Goal: Transaction & Acquisition: Obtain resource

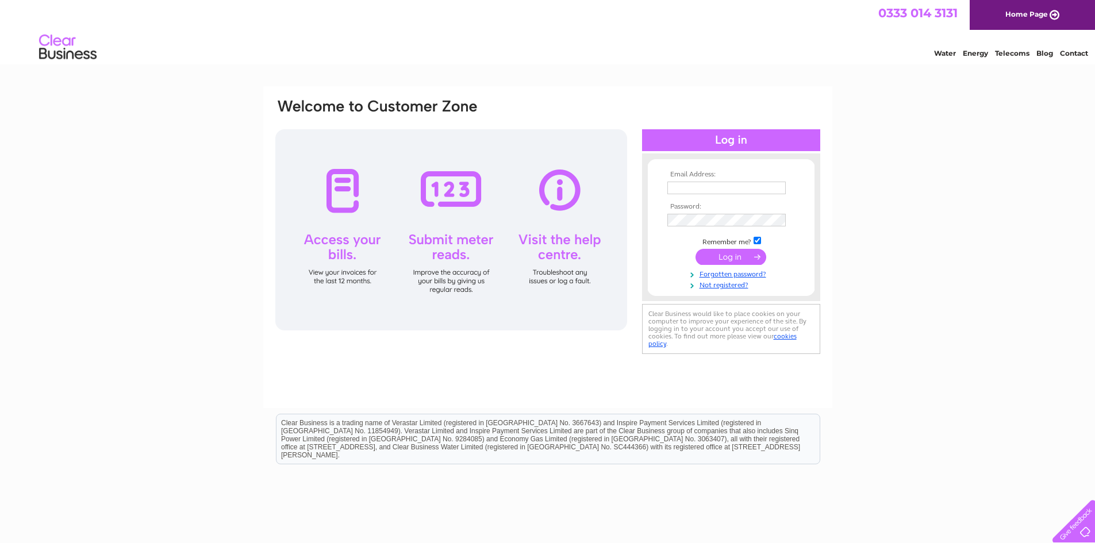
click at [681, 190] on input "text" at bounding box center [726, 188] width 118 height 13
type input "ronaldharcus@yahoo.com"
click at [723, 263] on input "submit" at bounding box center [730, 257] width 71 height 16
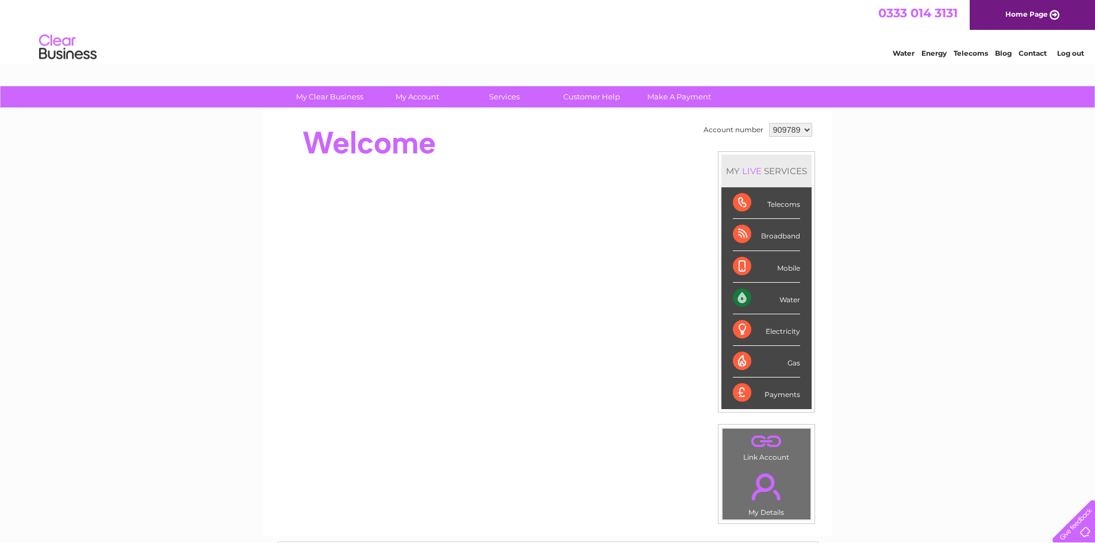
click at [1078, 21] on div at bounding box center [547, 26] width 1095 height 52
click at [752, 292] on div "Water" at bounding box center [766, 299] width 67 height 32
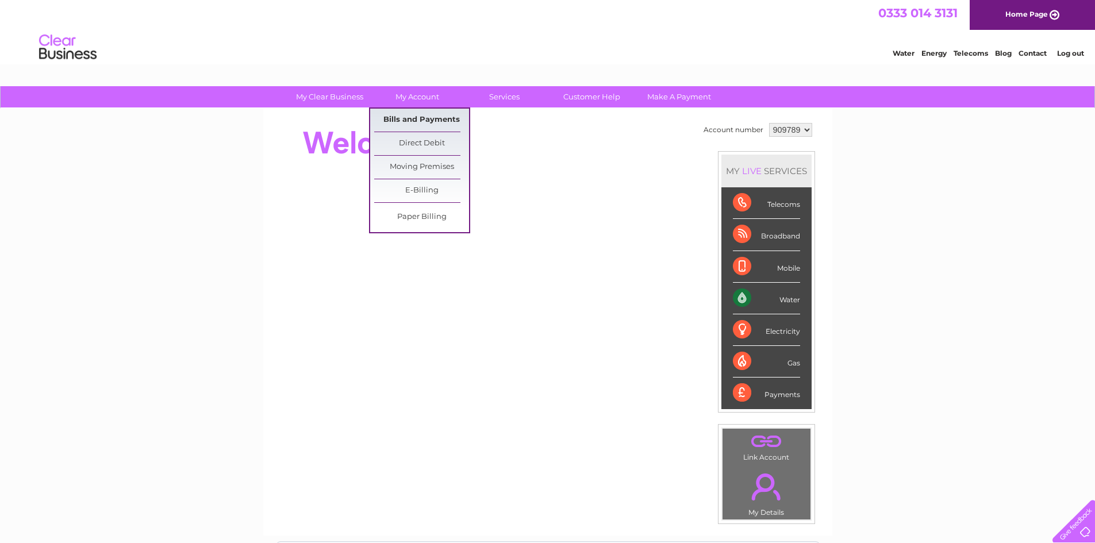
click at [422, 119] on link "Bills and Payments" at bounding box center [421, 120] width 95 height 23
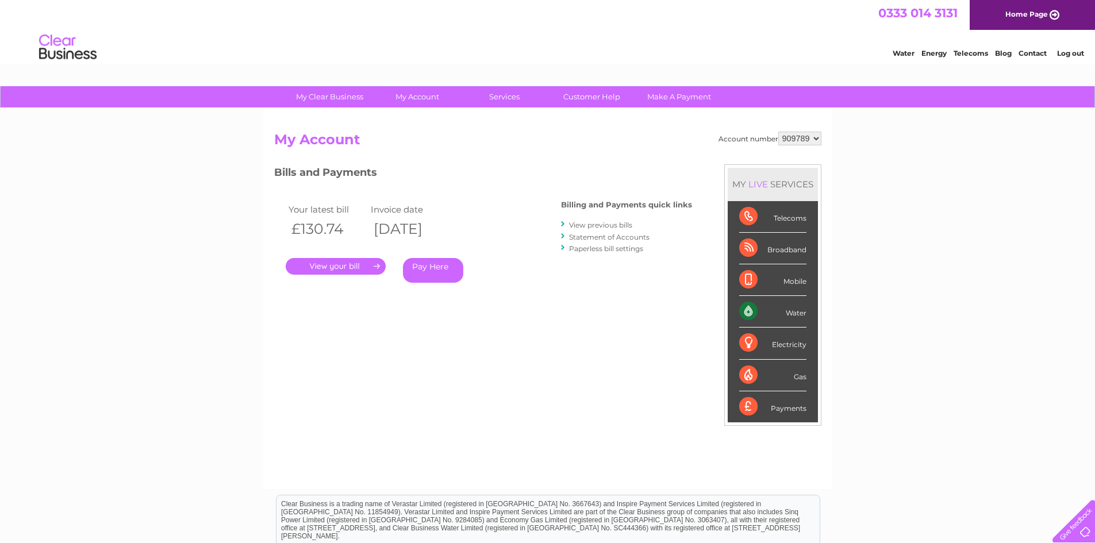
click at [352, 267] on link "." at bounding box center [336, 266] width 100 height 17
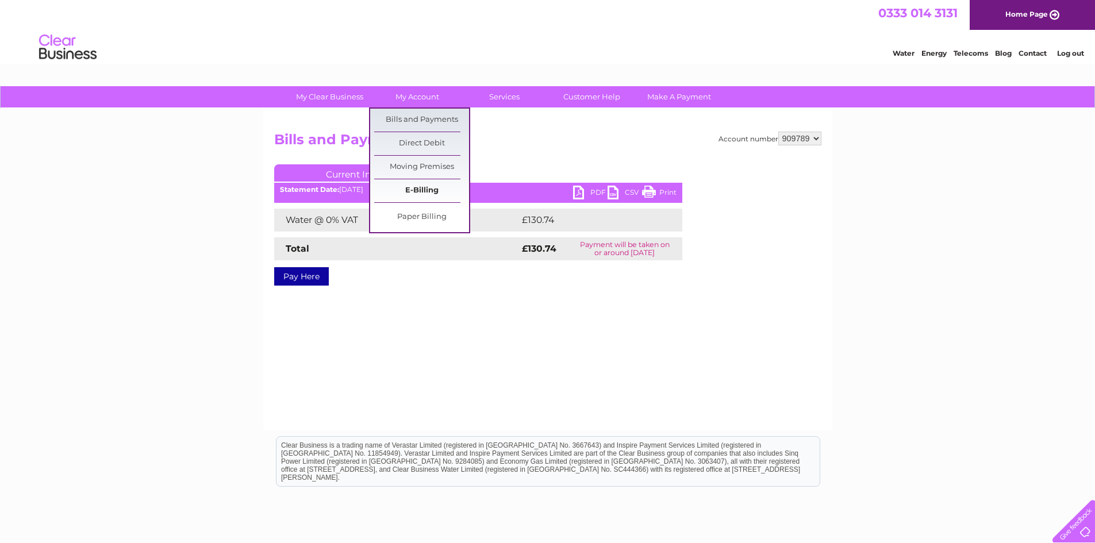
click at [420, 188] on link "E-Billing" at bounding box center [421, 190] width 95 height 23
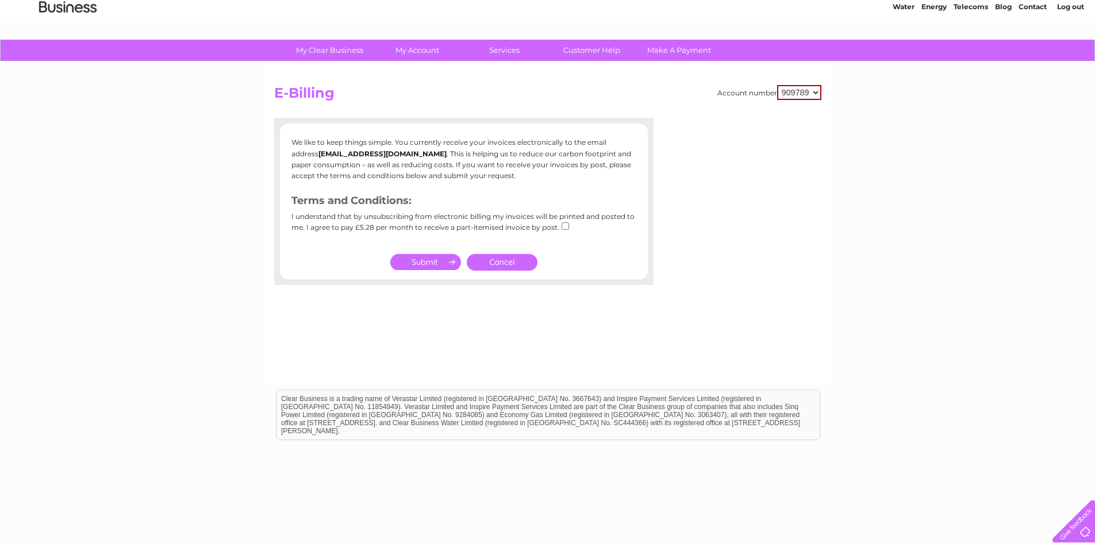
scroll to position [7, 0]
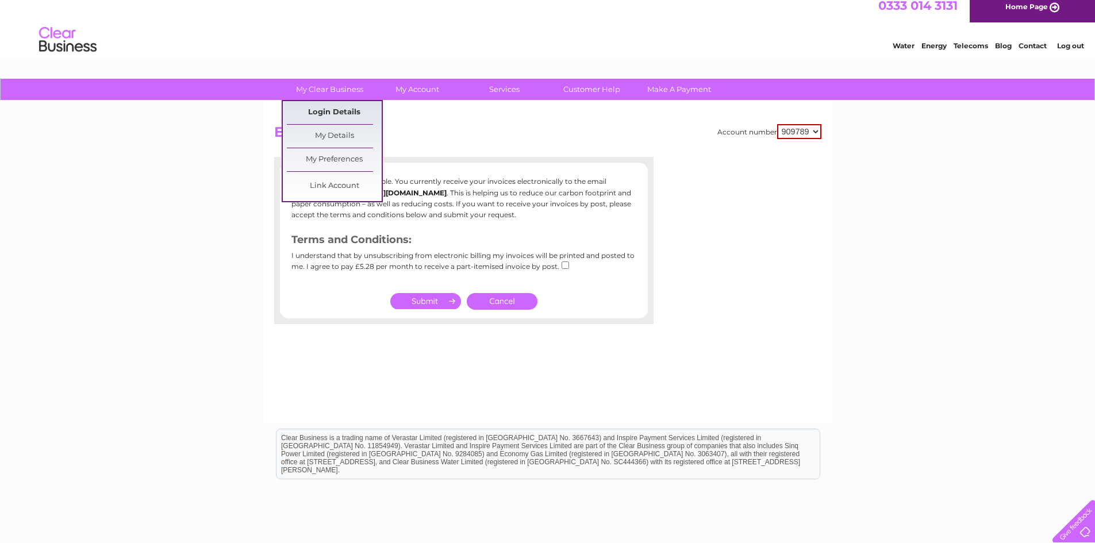
click at [334, 113] on link "Login Details" at bounding box center [334, 112] width 95 height 23
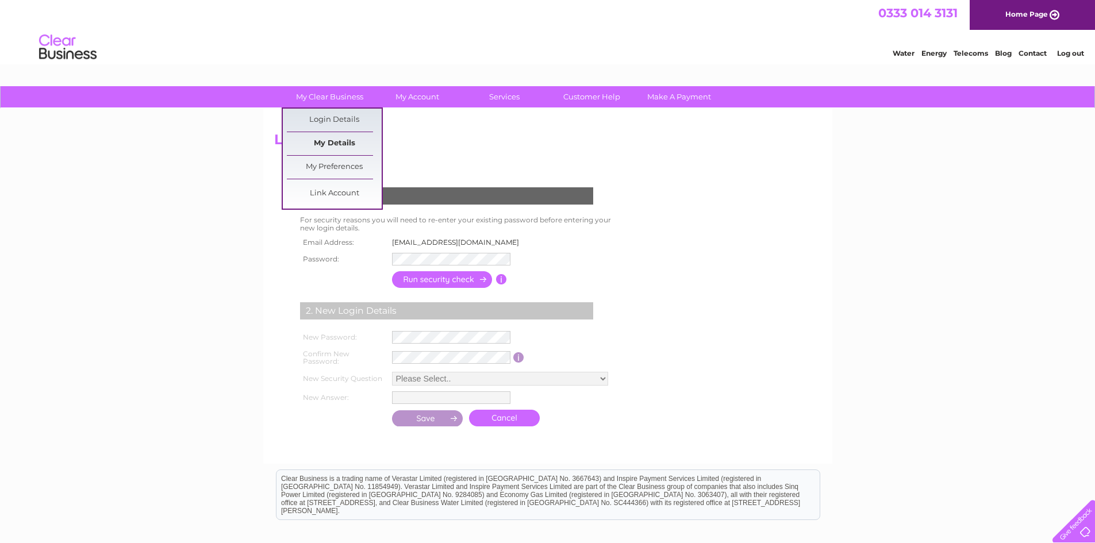
click at [348, 142] on link "My Details" at bounding box center [334, 143] width 95 height 23
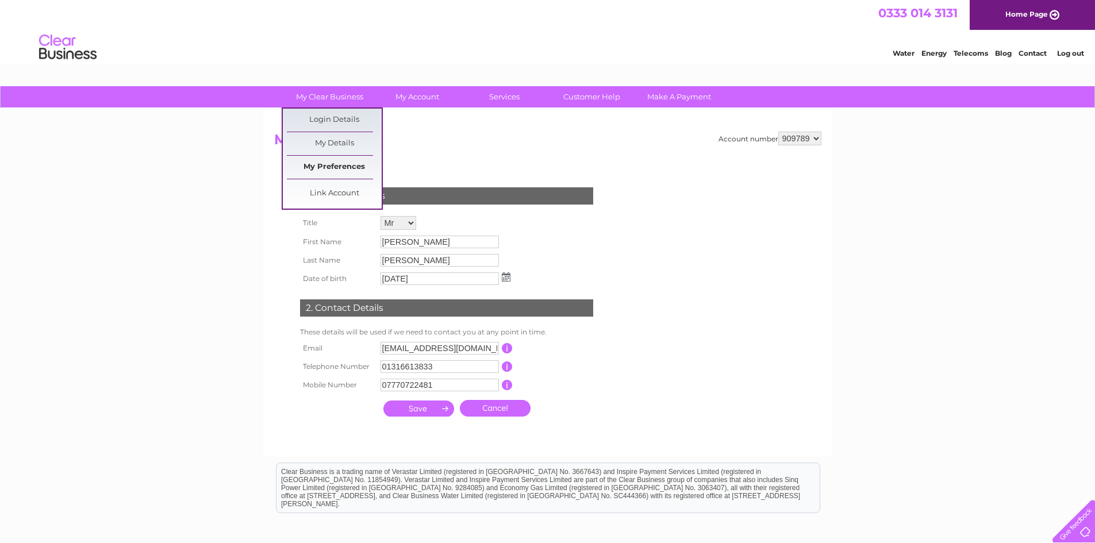
click at [317, 163] on link "My Preferences" at bounding box center [334, 167] width 95 height 23
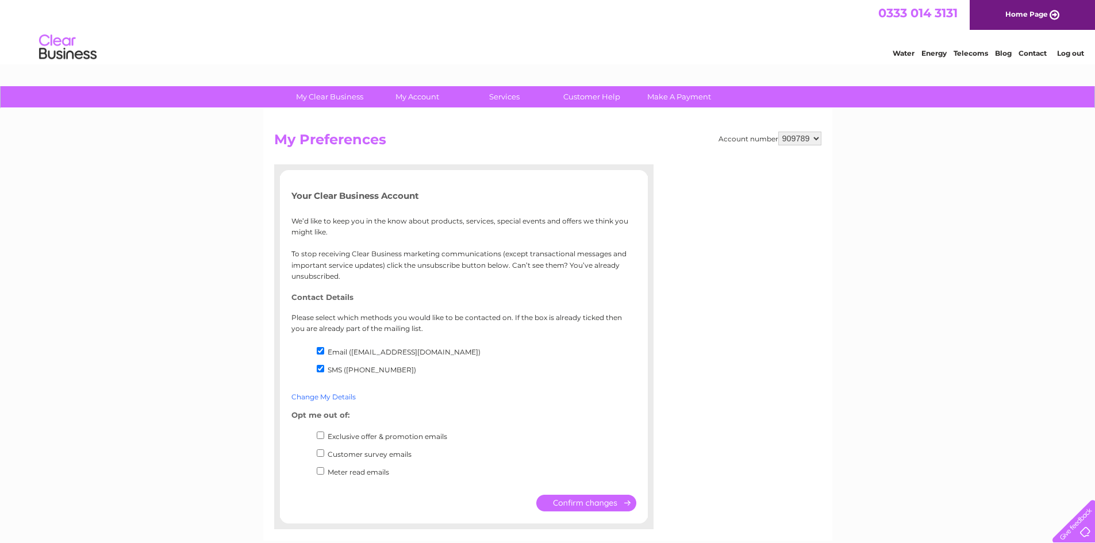
click at [342, 396] on link "Change My Details" at bounding box center [323, 396] width 64 height 9
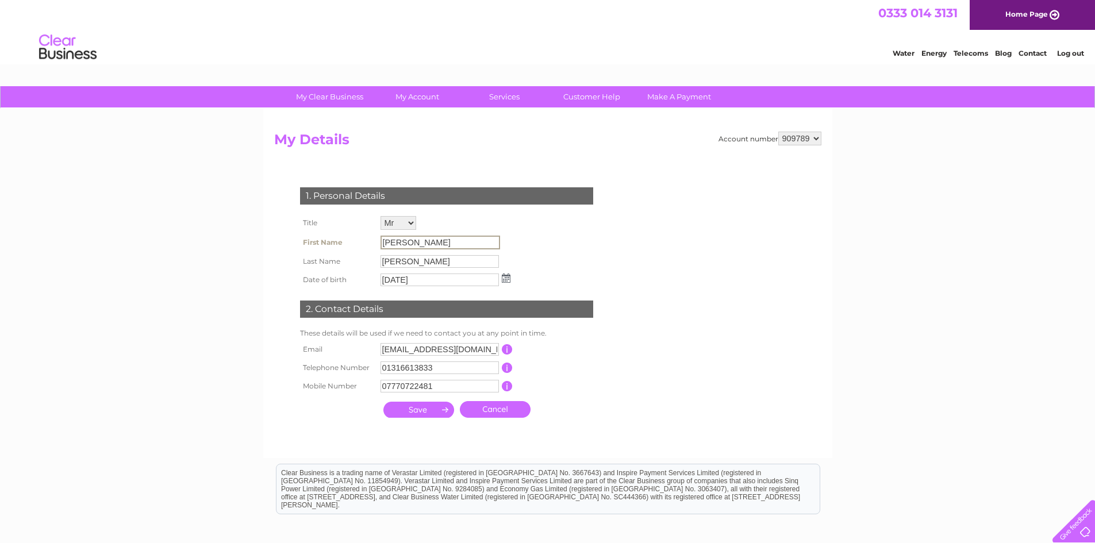
drag, startPoint x: 415, startPoint y: 242, endPoint x: 372, endPoint y: 249, distance: 44.3
click at [372, 249] on tr "First Name Ronald" at bounding box center [405, 243] width 216 height 20
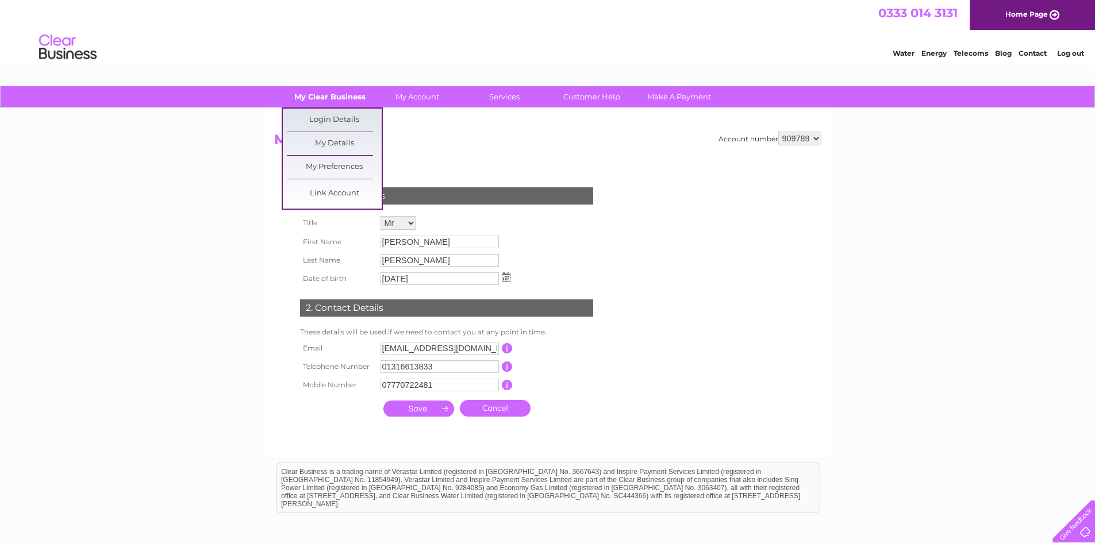
click at [320, 97] on link "My Clear Business" at bounding box center [329, 96] width 95 height 21
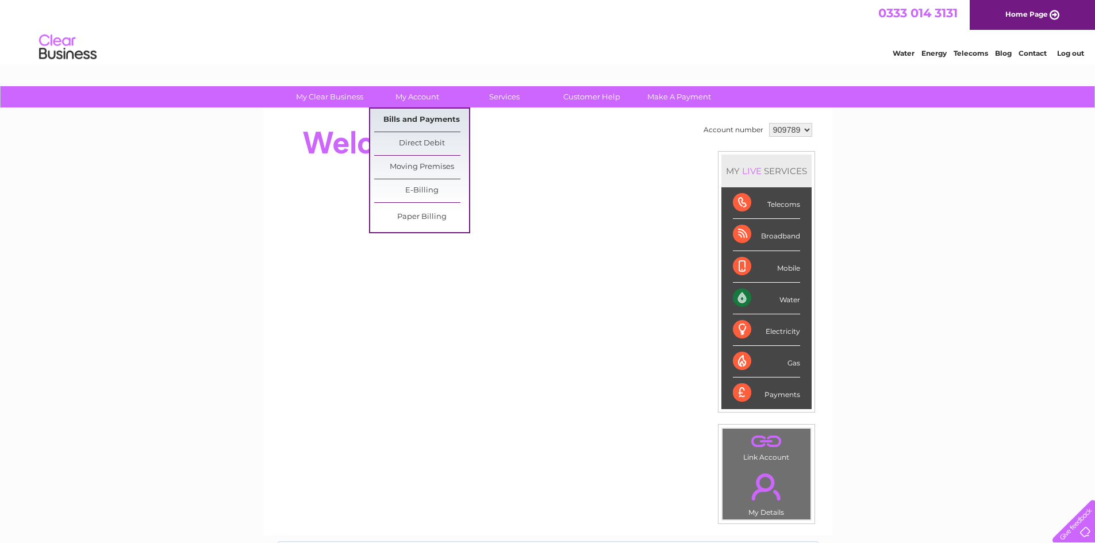
click at [425, 116] on link "Bills and Payments" at bounding box center [421, 120] width 95 height 23
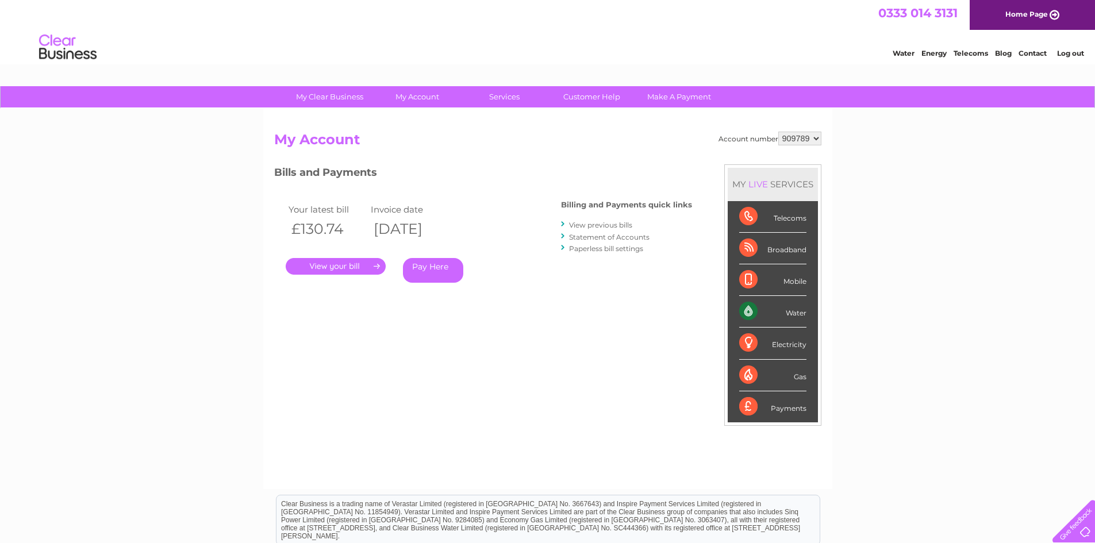
click at [359, 272] on link "." at bounding box center [336, 266] width 100 height 17
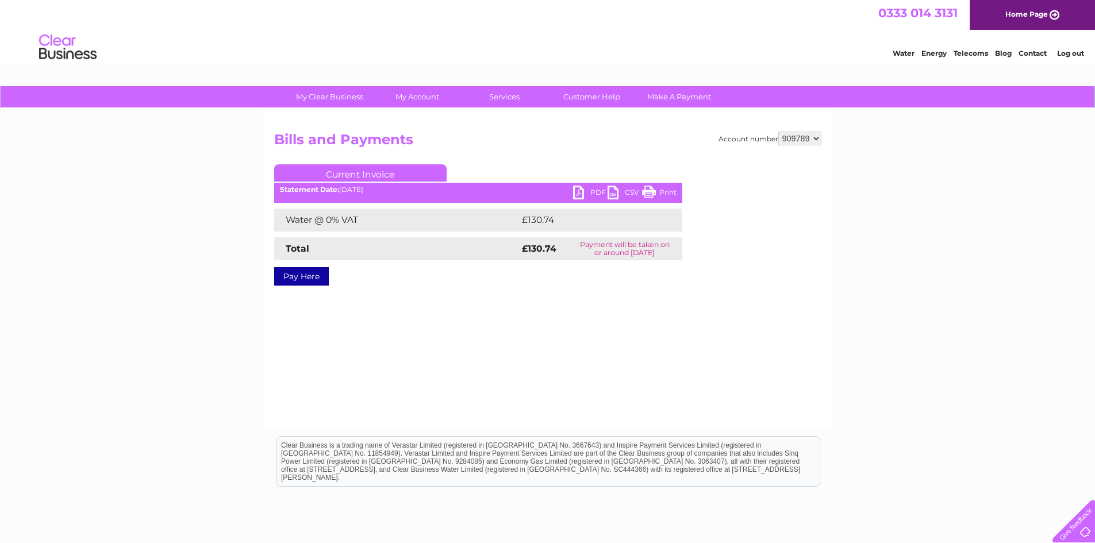
click at [596, 191] on link "PDF" at bounding box center [590, 194] width 34 height 17
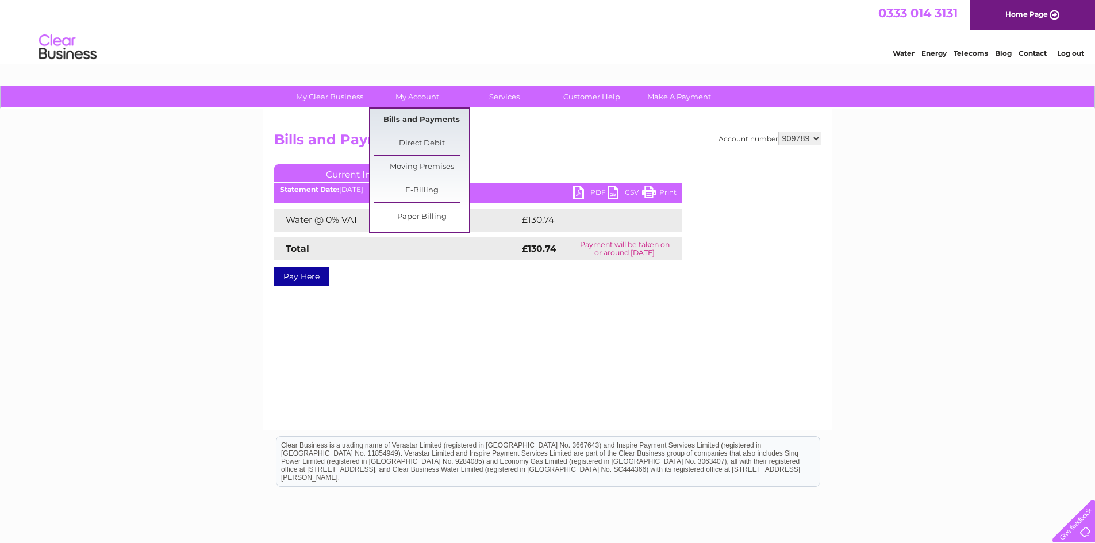
click at [424, 117] on link "Bills and Payments" at bounding box center [421, 120] width 95 height 23
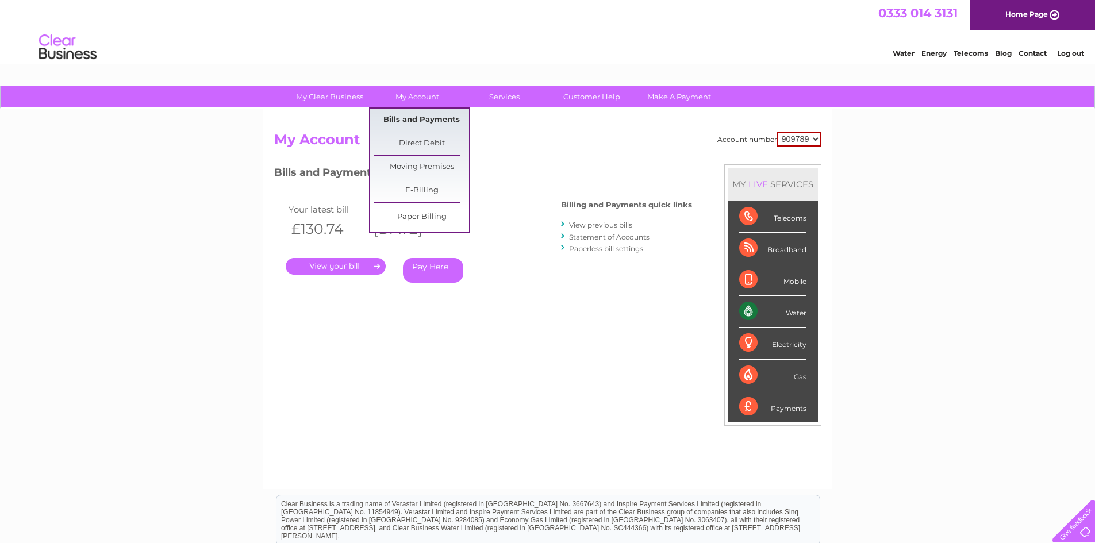
click at [404, 114] on link "Bills and Payments" at bounding box center [421, 120] width 95 height 23
click at [421, 119] on link "Bills and Payments" at bounding box center [421, 120] width 95 height 23
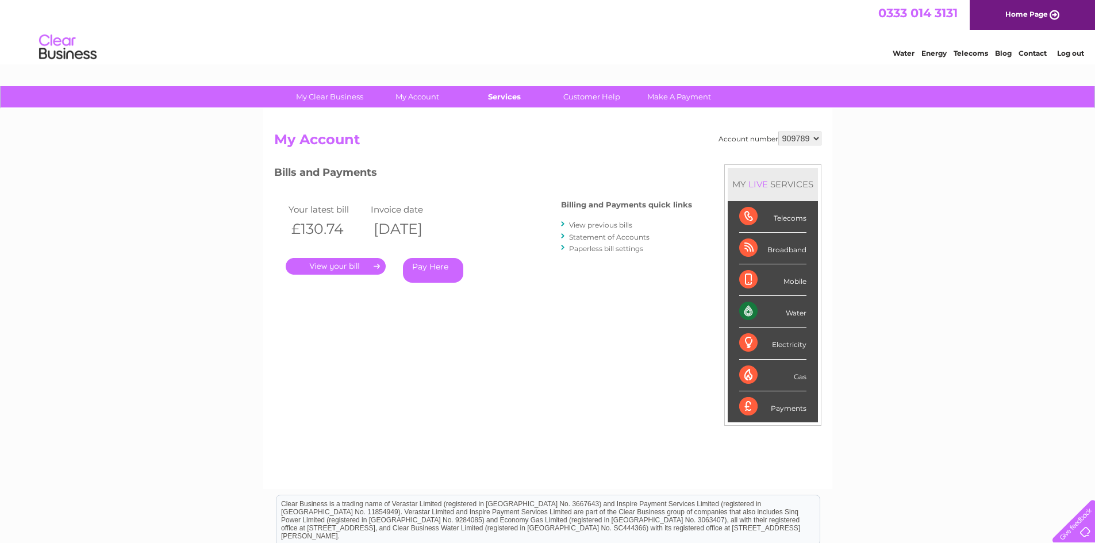
click at [498, 100] on link "Services" at bounding box center [504, 96] width 95 height 21
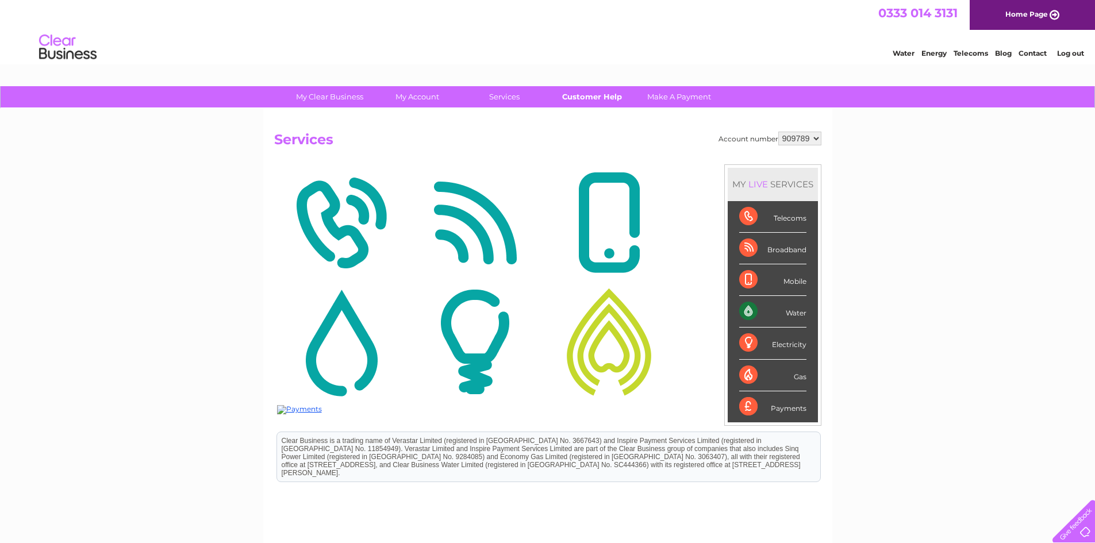
click at [606, 97] on link "Customer Help" at bounding box center [591, 96] width 95 height 21
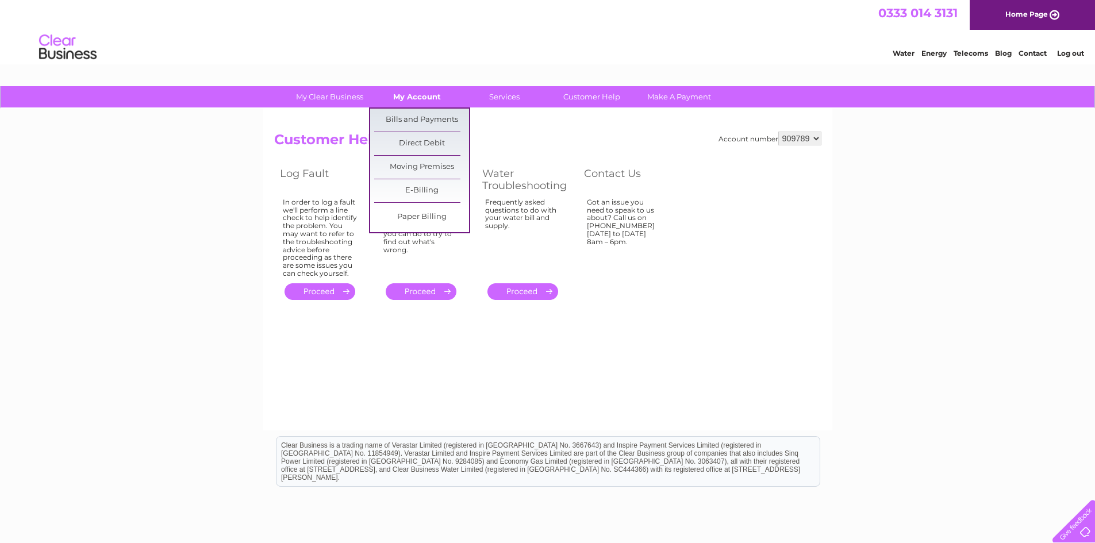
click at [434, 90] on link "My Account" at bounding box center [416, 96] width 95 height 21
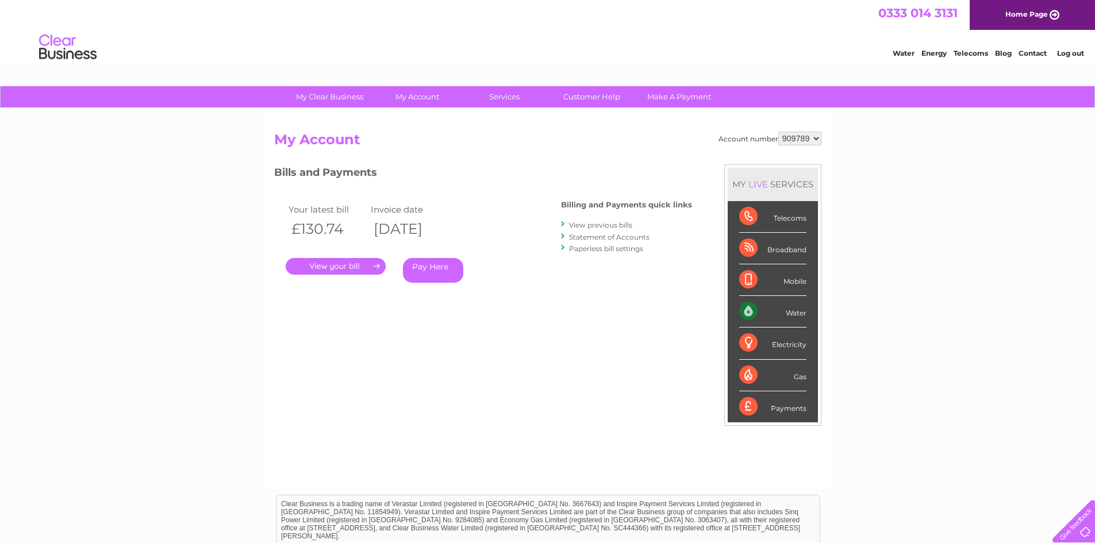
click at [377, 266] on link "." at bounding box center [336, 266] width 100 height 17
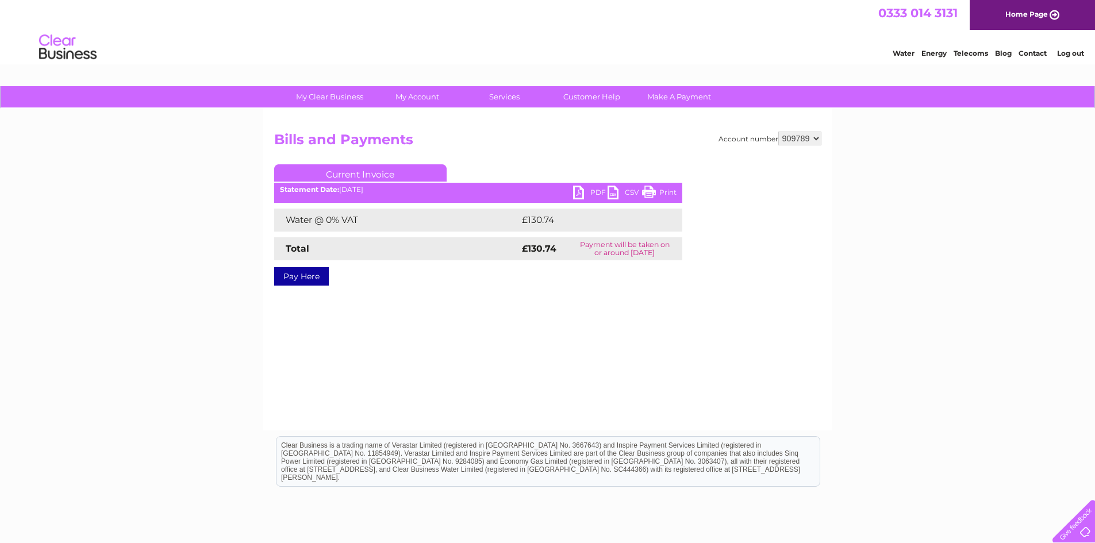
click at [382, 173] on link "Current Invoice" at bounding box center [360, 172] width 172 height 17
click at [599, 103] on link "Customer Help" at bounding box center [591, 96] width 95 height 21
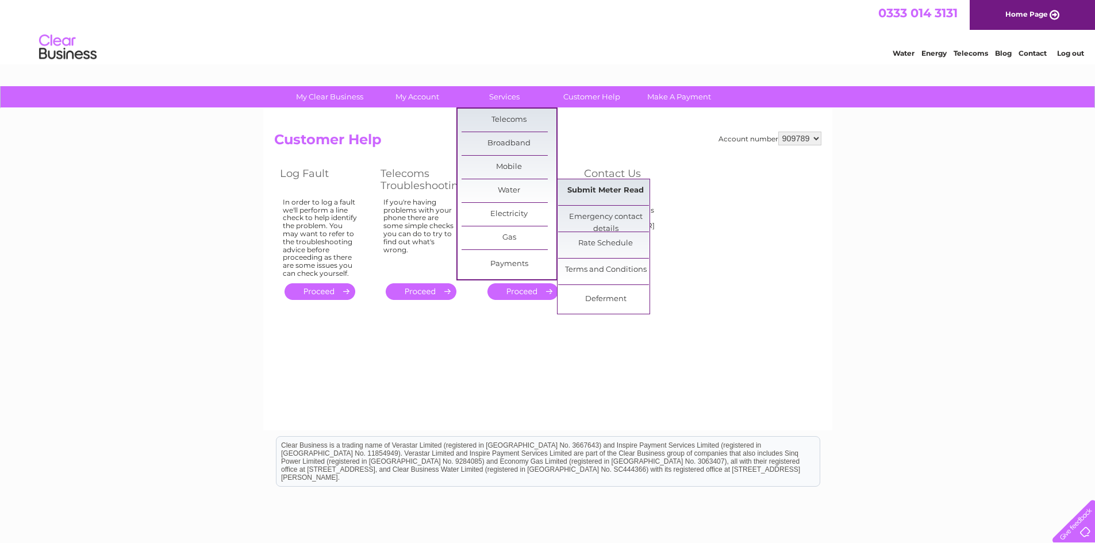
click at [609, 192] on link "Submit Meter Read" at bounding box center [605, 190] width 95 height 23
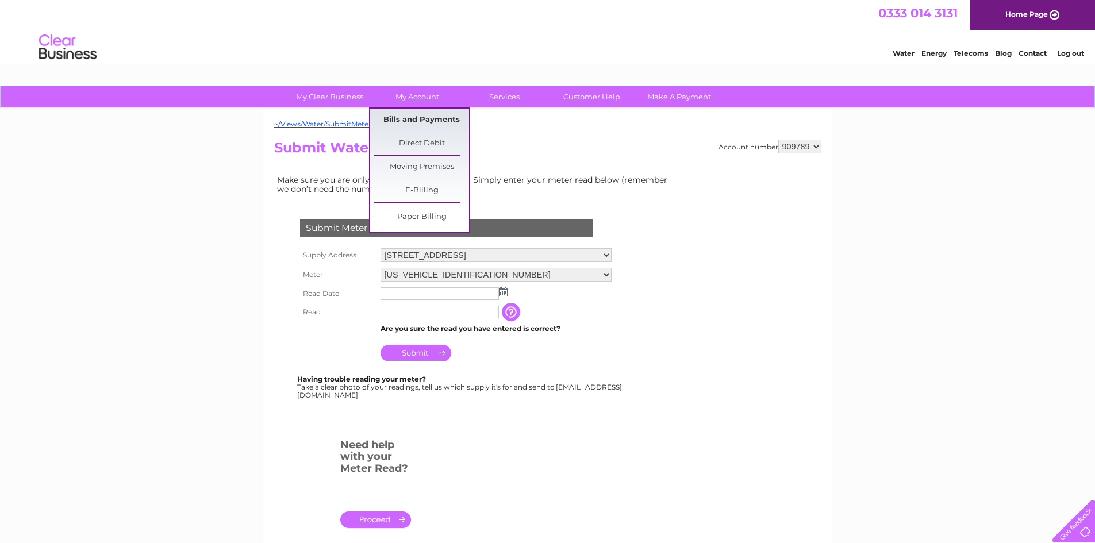
click at [417, 121] on link "Bills and Payments" at bounding box center [421, 120] width 95 height 23
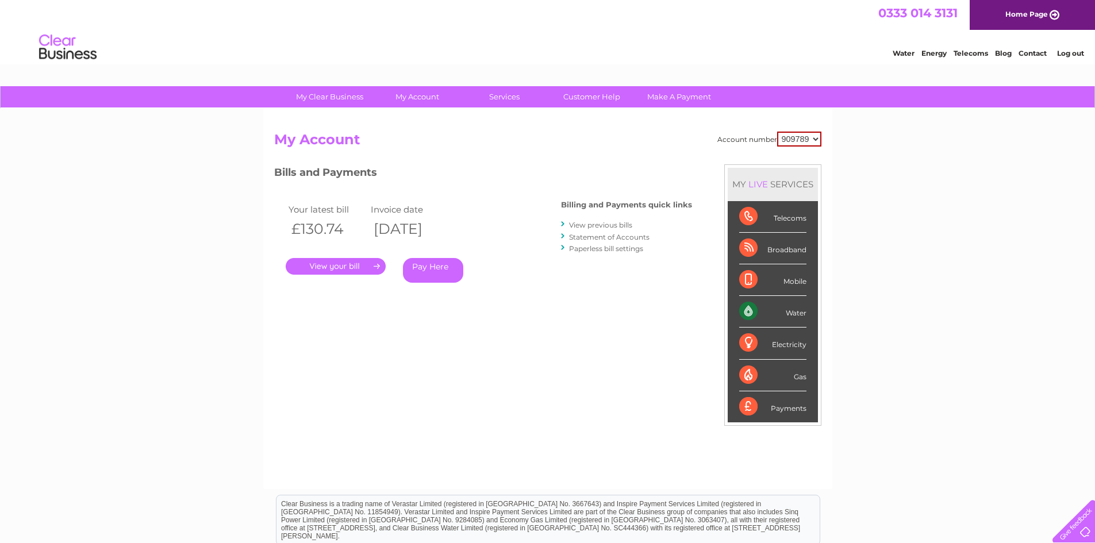
click at [606, 228] on link "View previous bills" at bounding box center [600, 225] width 63 height 9
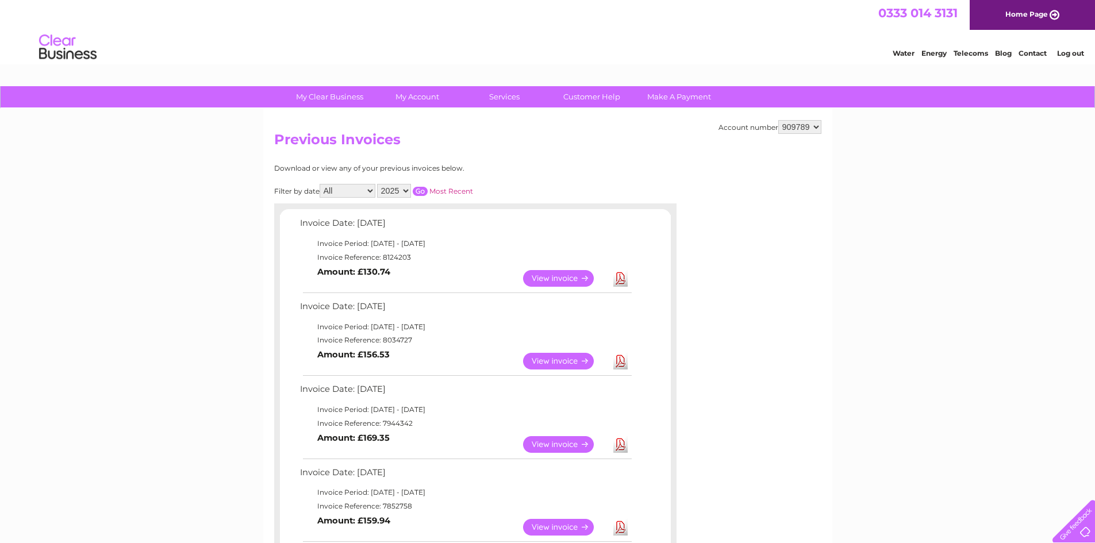
click at [547, 363] on link "View" at bounding box center [565, 361] width 84 height 17
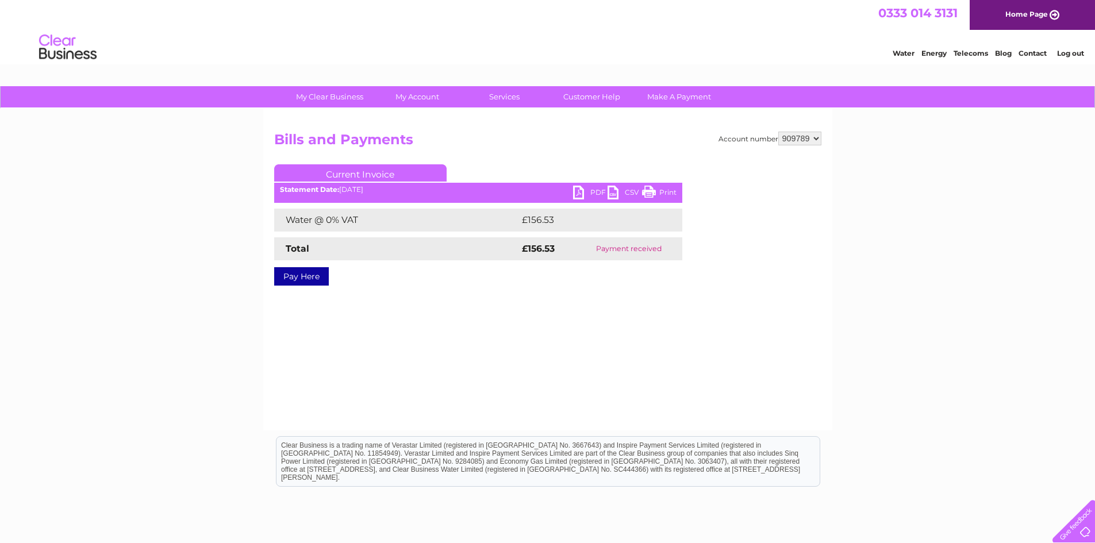
click at [583, 189] on link "PDF" at bounding box center [590, 194] width 34 height 17
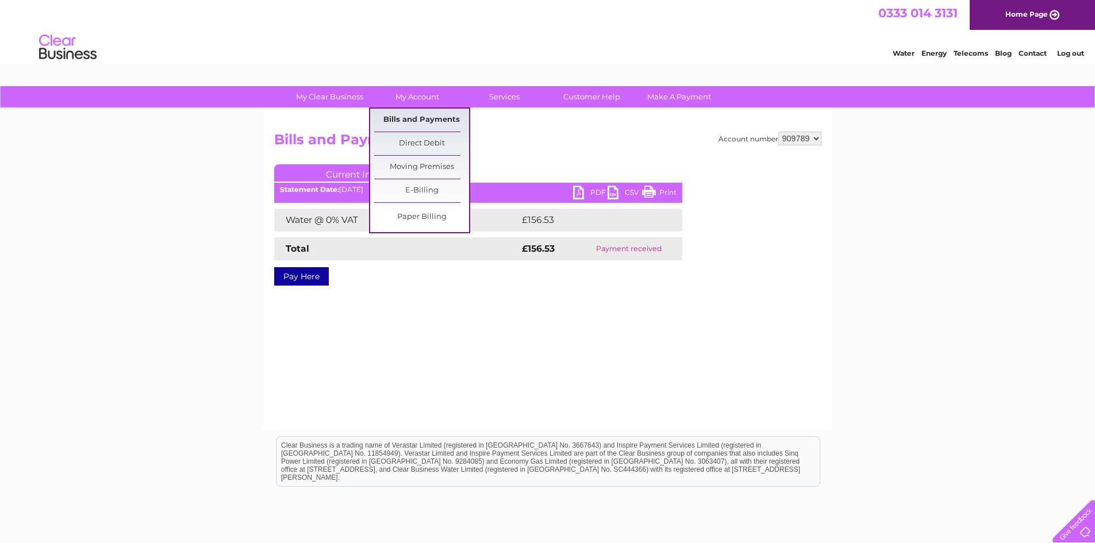
click at [429, 121] on link "Bills and Payments" at bounding box center [421, 120] width 95 height 23
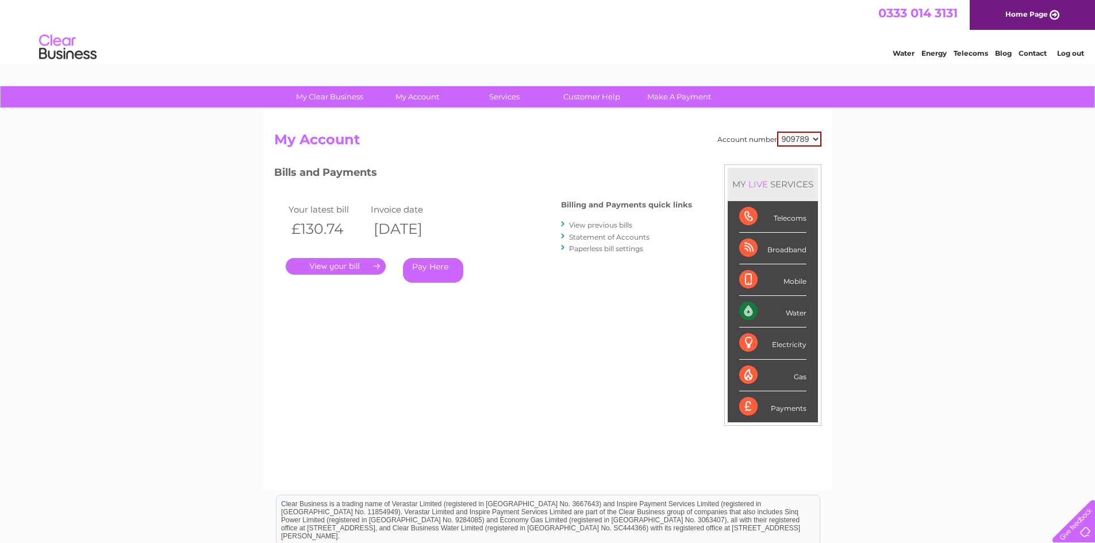
click at [613, 221] on link "View previous bills" at bounding box center [600, 225] width 63 height 9
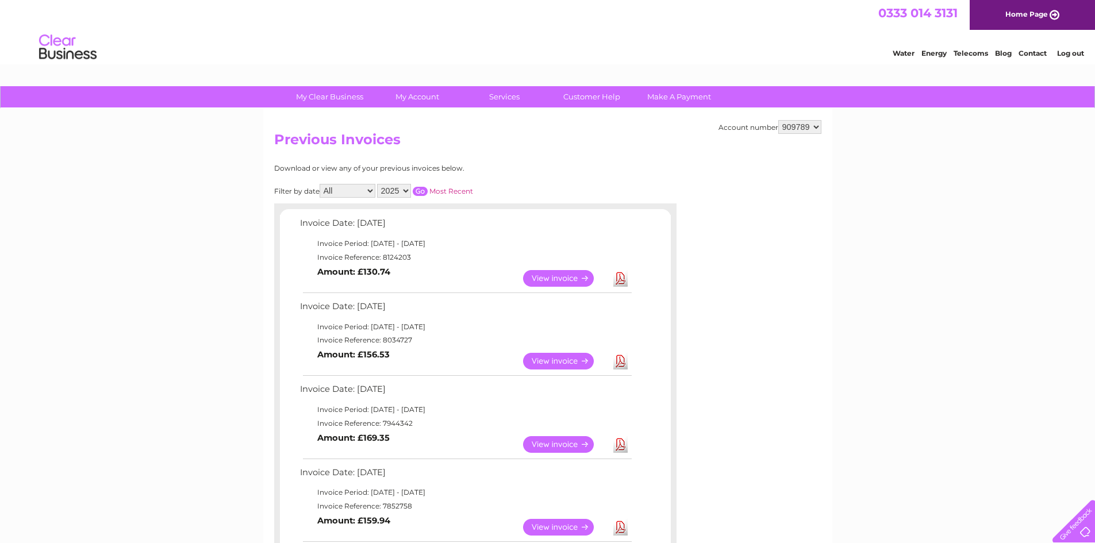
click at [561, 441] on link "View" at bounding box center [565, 444] width 84 height 17
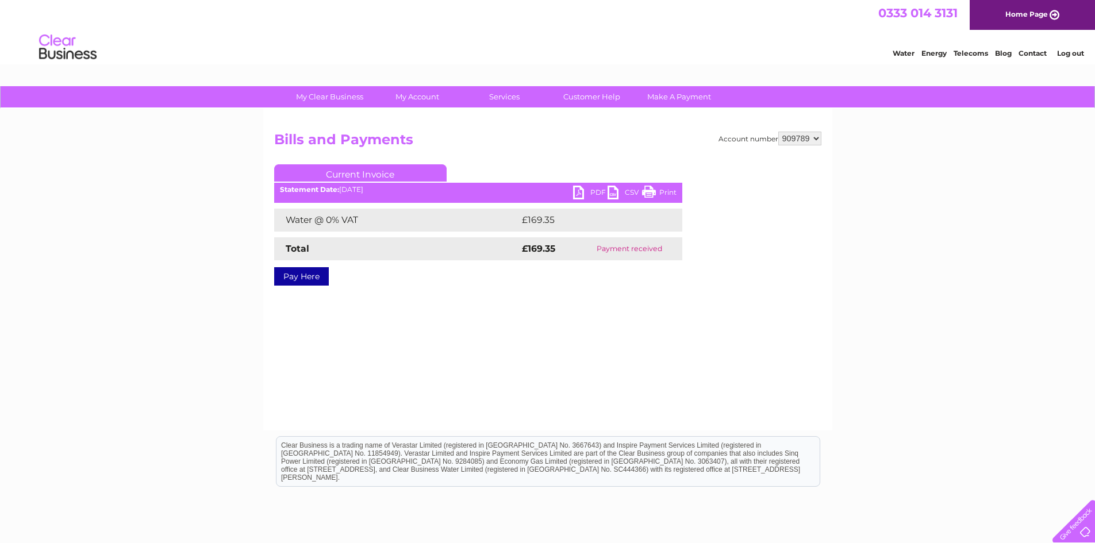
click at [578, 191] on link "PDF" at bounding box center [590, 194] width 34 height 17
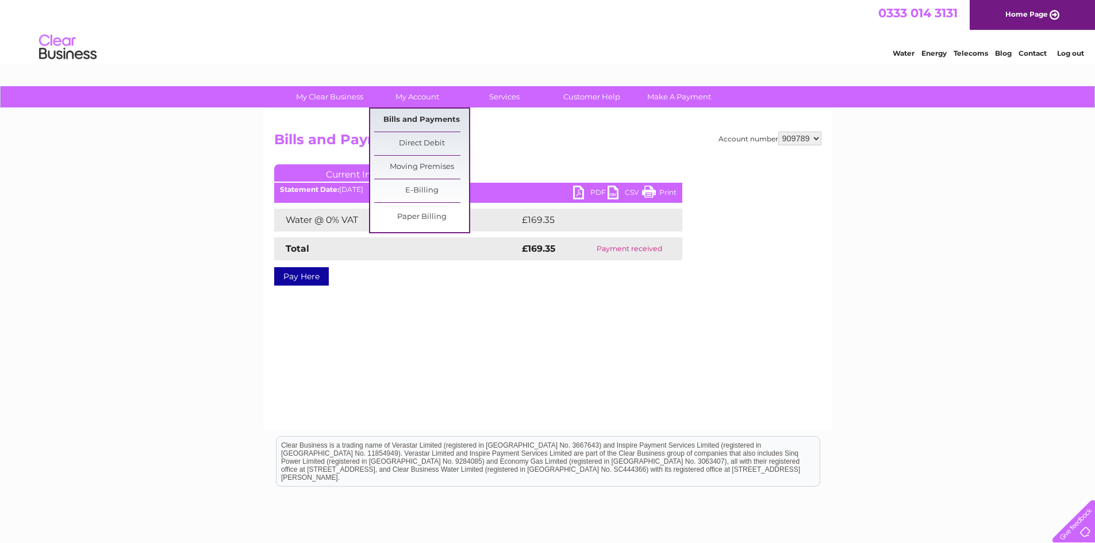
click at [413, 117] on link "Bills and Payments" at bounding box center [421, 120] width 95 height 23
click at [414, 117] on link "Bills and Payments" at bounding box center [421, 120] width 95 height 23
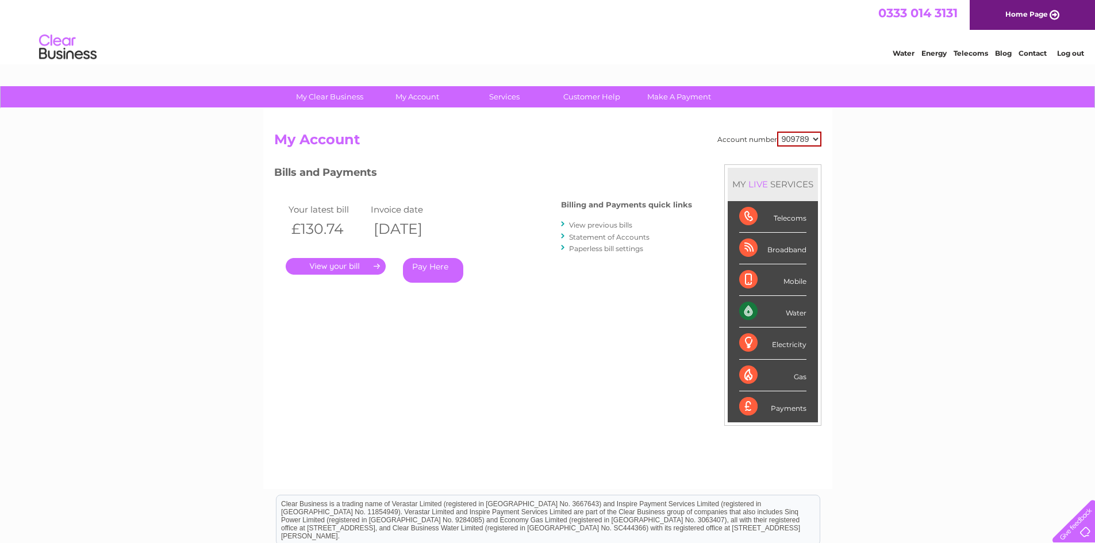
click at [596, 228] on link "View previous bills" at bounding box center [600, 225] width 63 height 9
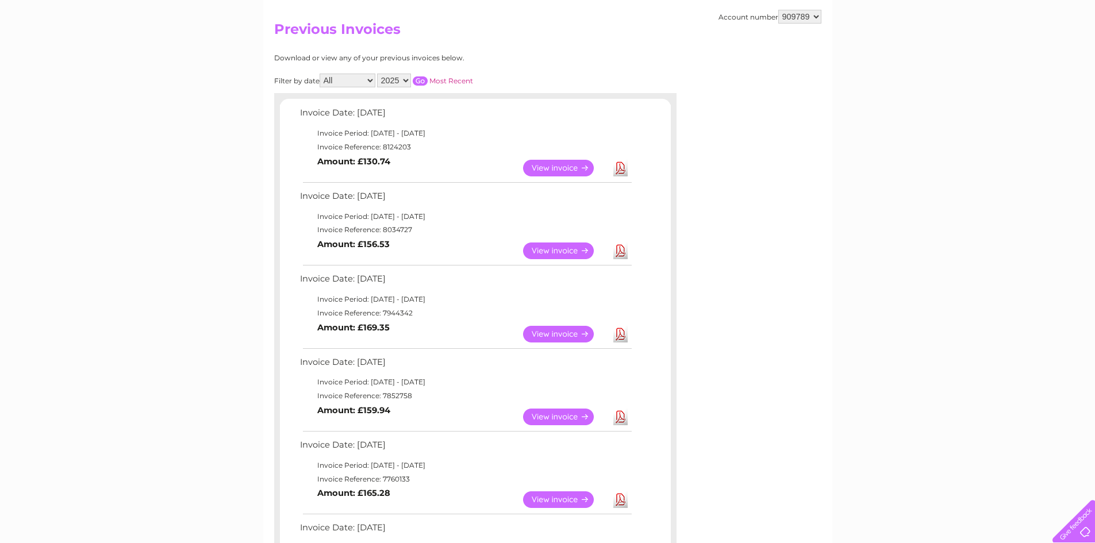
scroll to position [113, 0]
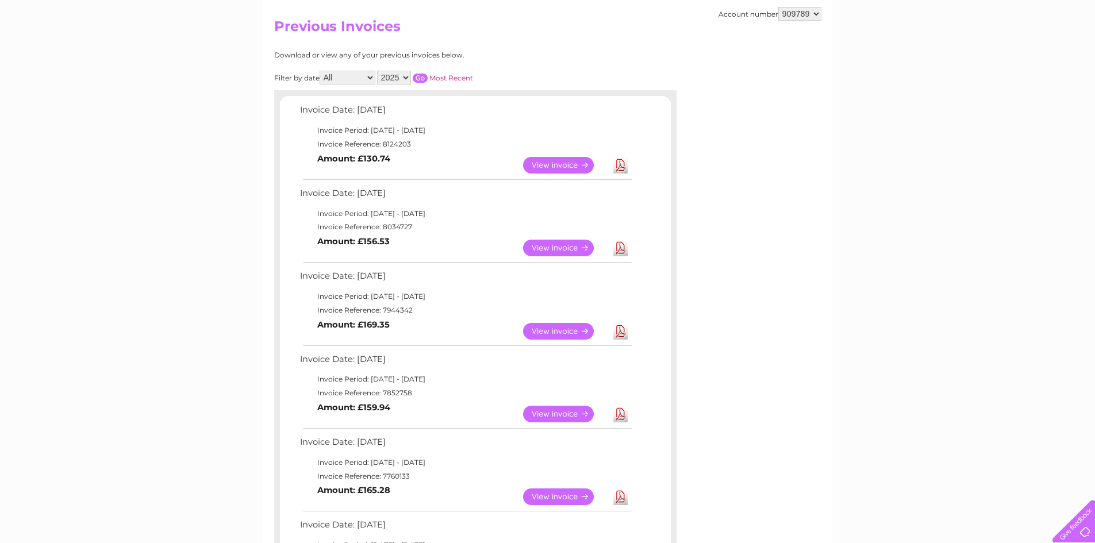
click at [560, 411] on link "View" at bounding box center [565, 414] width 84 height 17
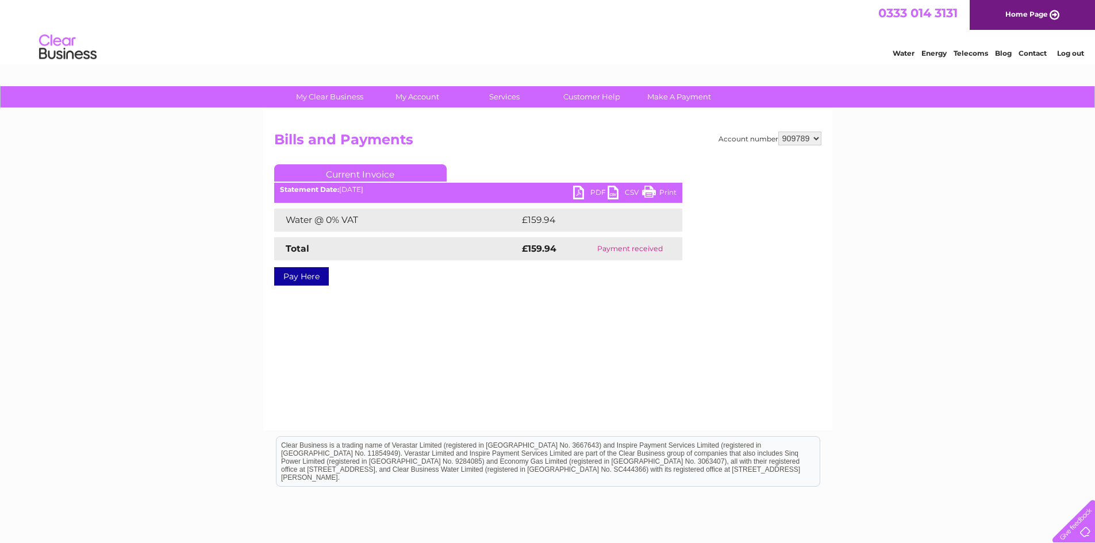
click at [595, 188] on link "PDF" at bounding box center [590, 194] width 34 height 17
click at [1031, 9] on link "Home Page" at bounding box center [1031, 15] width 125 height 30
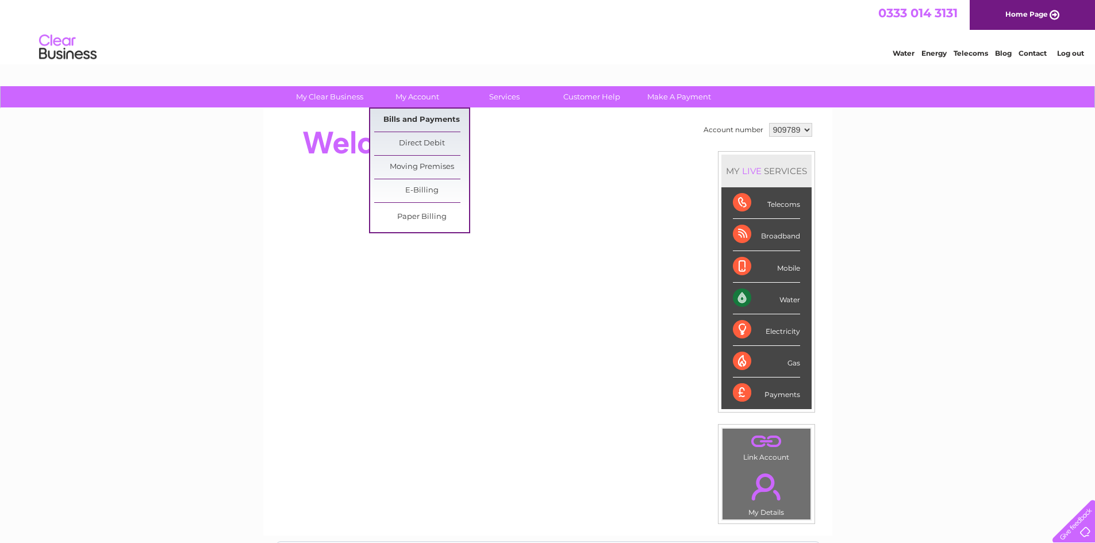
click at [415, 114] on link "Bills and Payments" at bounding box center [421, 120] width 95 height 23
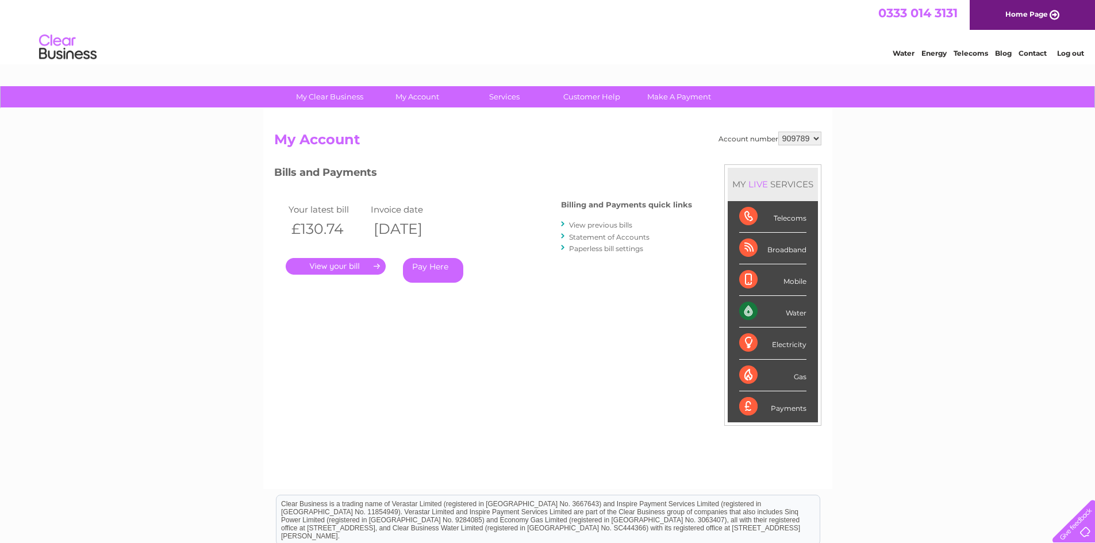
click at [602, 224] on link "View previous bills" at bounding box center [600, 225] width 63 height 9
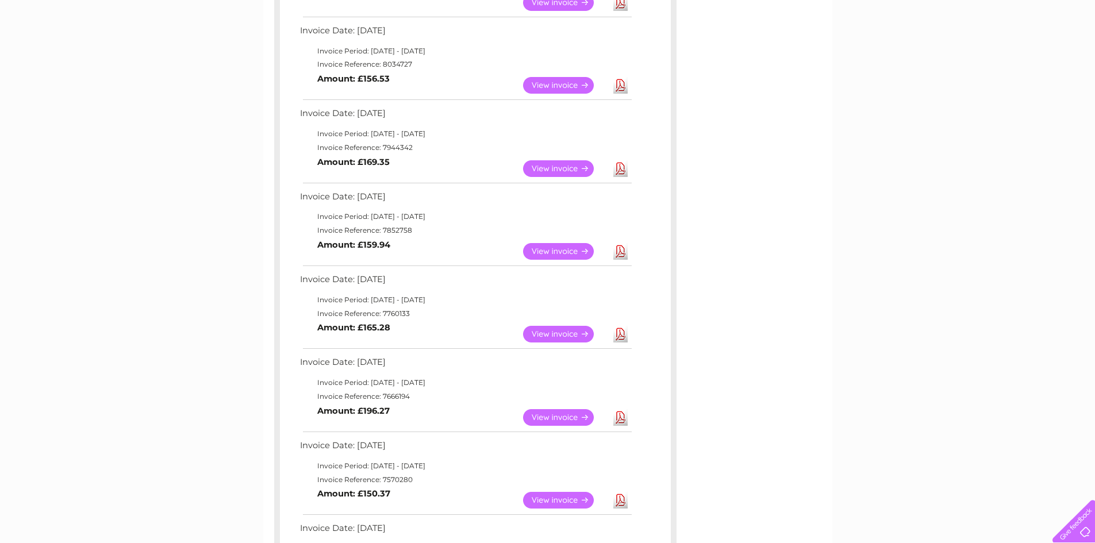
scroll to position [329, 0]
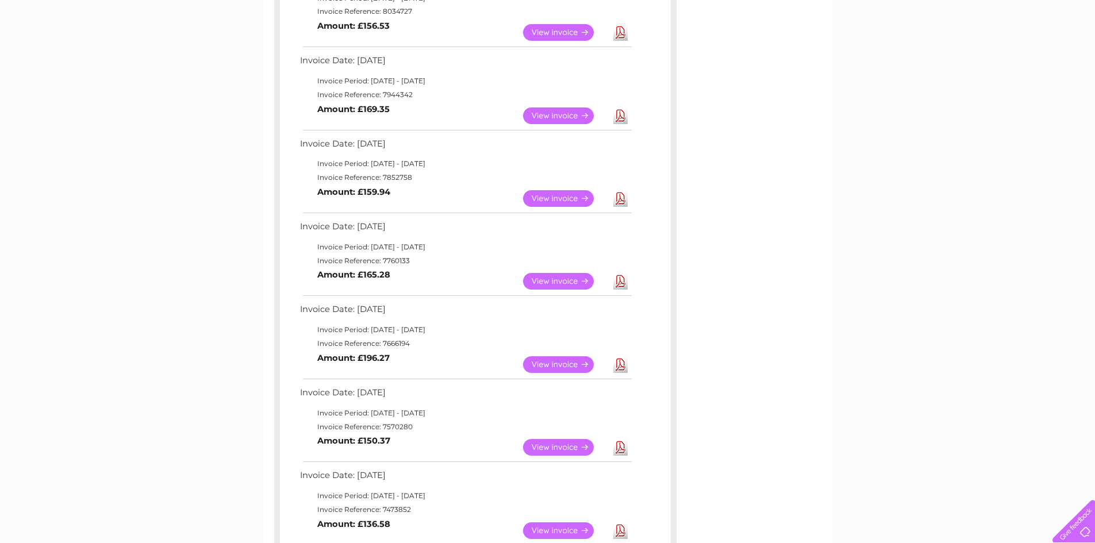
click at [557, 367] on link "View" at bounding box center [565, 364] width 84 height 17
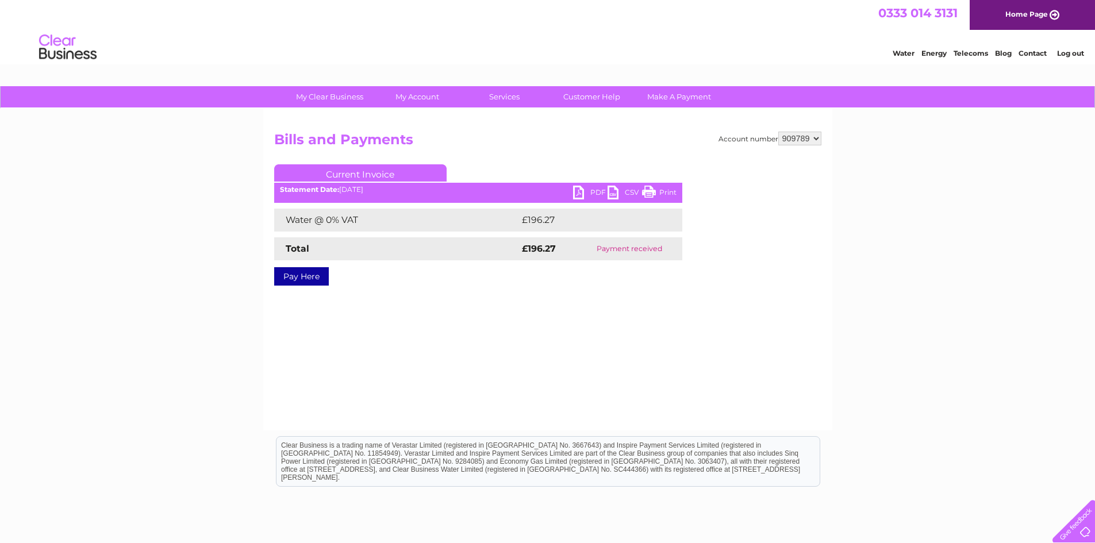
click at [580, 192] on link "PDF" at bounding box center [590, 194] width 34 height 17
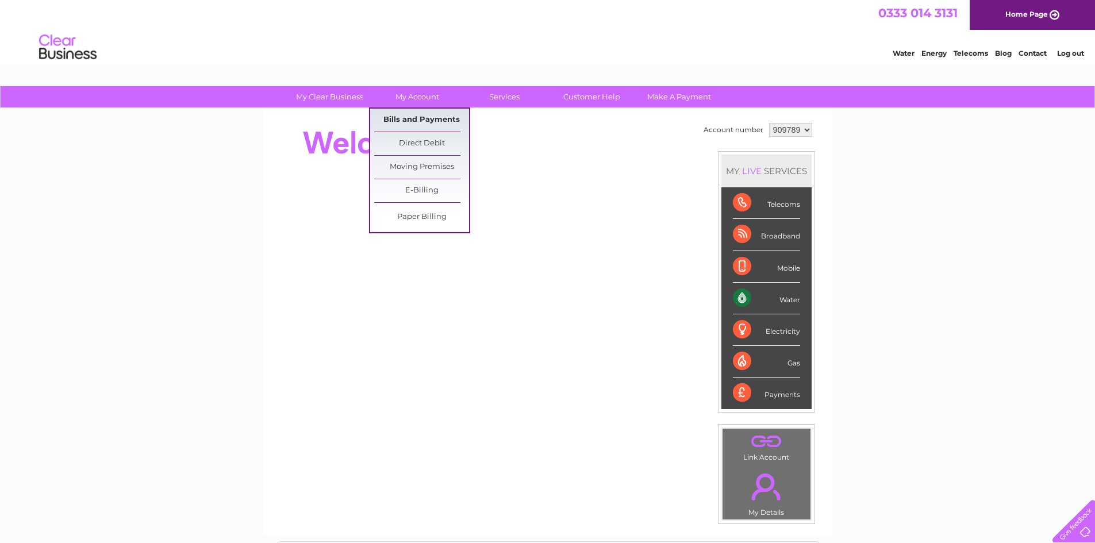
click at [426, 118] on link "Bills and Payments" at bounding box center [421, 120] width 95 height 23
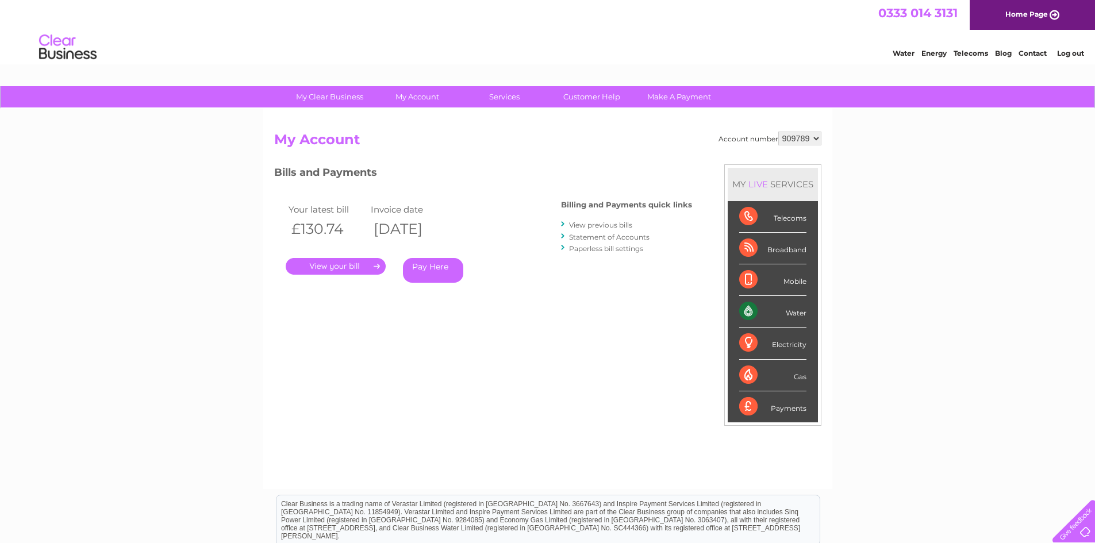
click at [608, 226] on link "View previous bills" at bounding box center [600, 225] width 63 height 9
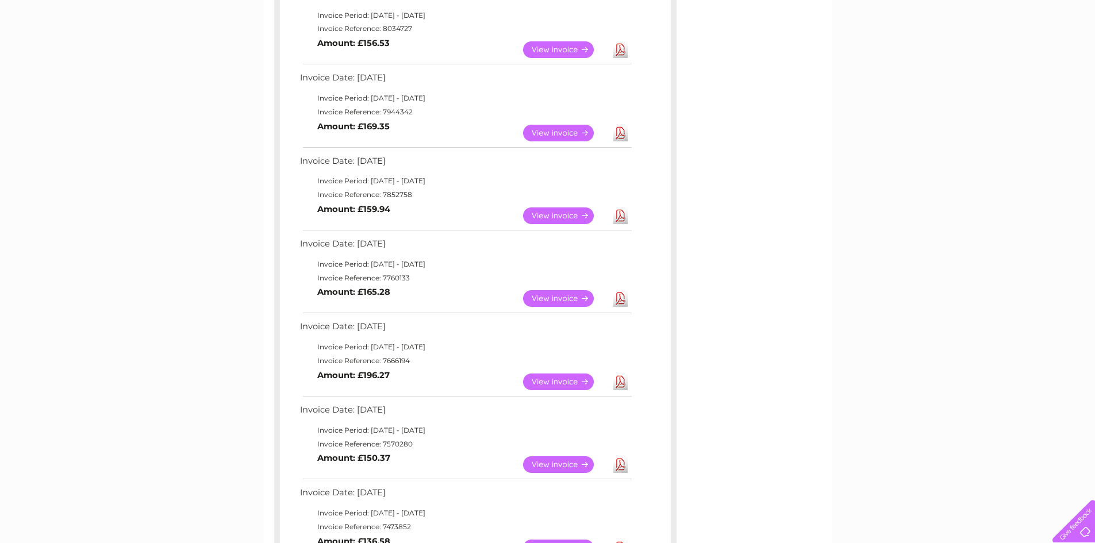
scroll to position [313, 0]
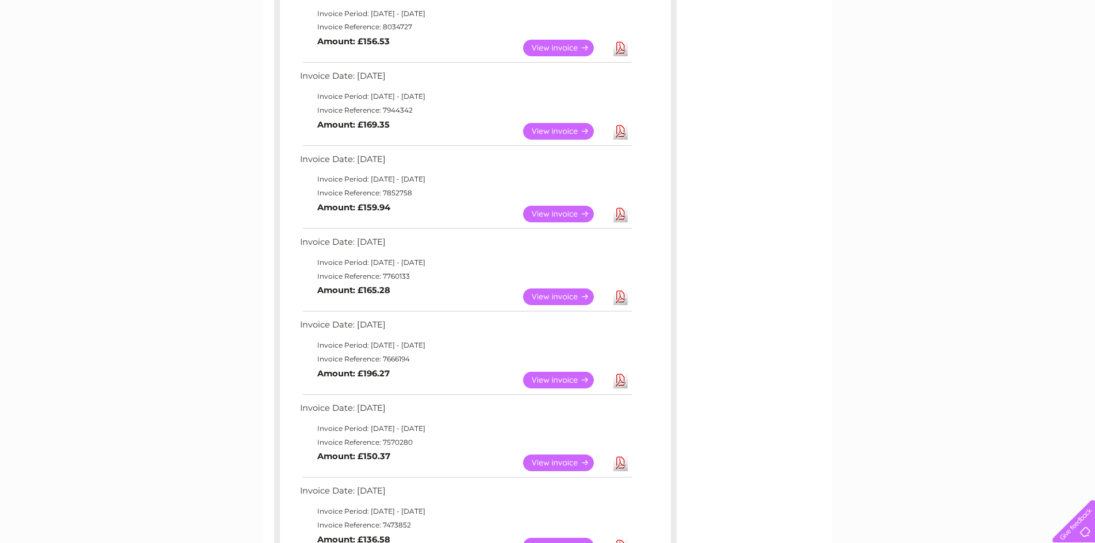
drag, startPoint x: 1103, startPoint y: 176, endPoint x: 1100, endPoint y: 301, distance: 125.3
click at [1094, 301] on html "My Clear Business Login Details My Details My Preferences Link Account My Accou…" at bounding box center [547, 339] width 1095 height 1304
click at [559, 377] on link "View" at bounding box center [565, 380] width 84 height 17
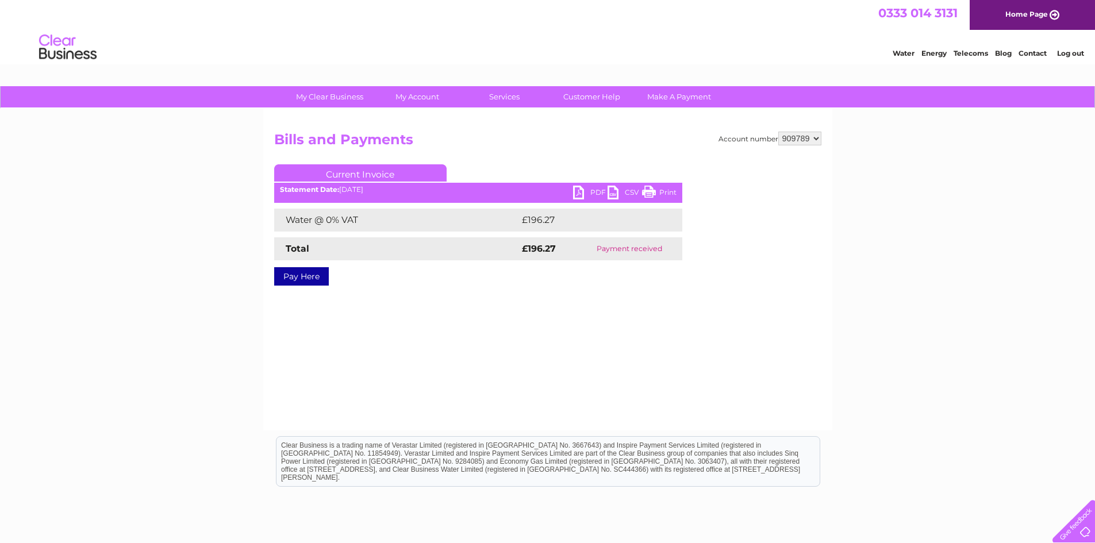
click at [575, 191] on link "PDF" at bounding box center [590, 194] width 34 height 17
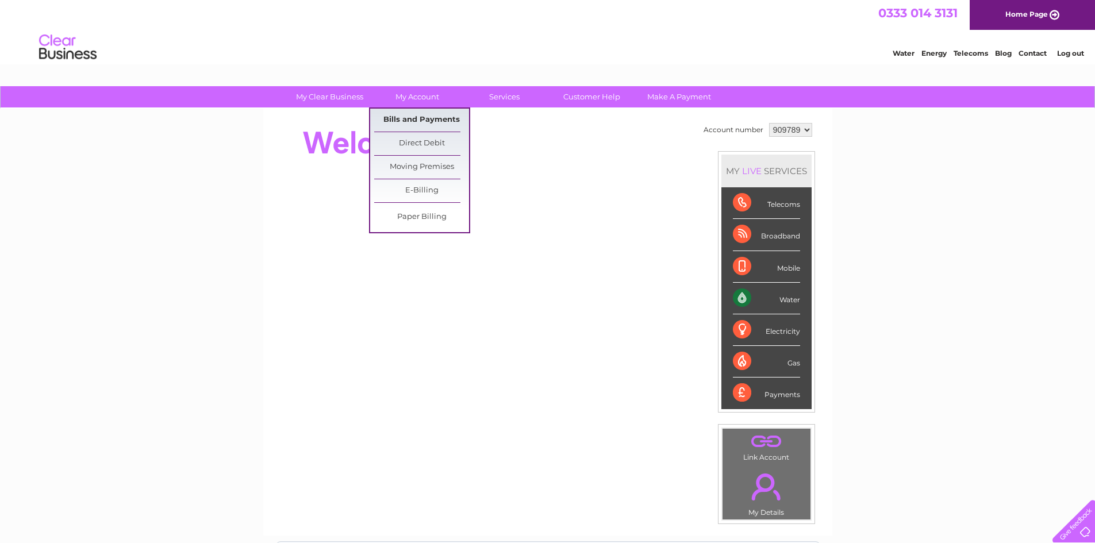
click at [434, 118] on link "Bills and Payments" at bounding box center [421, 120] width 95 height 23
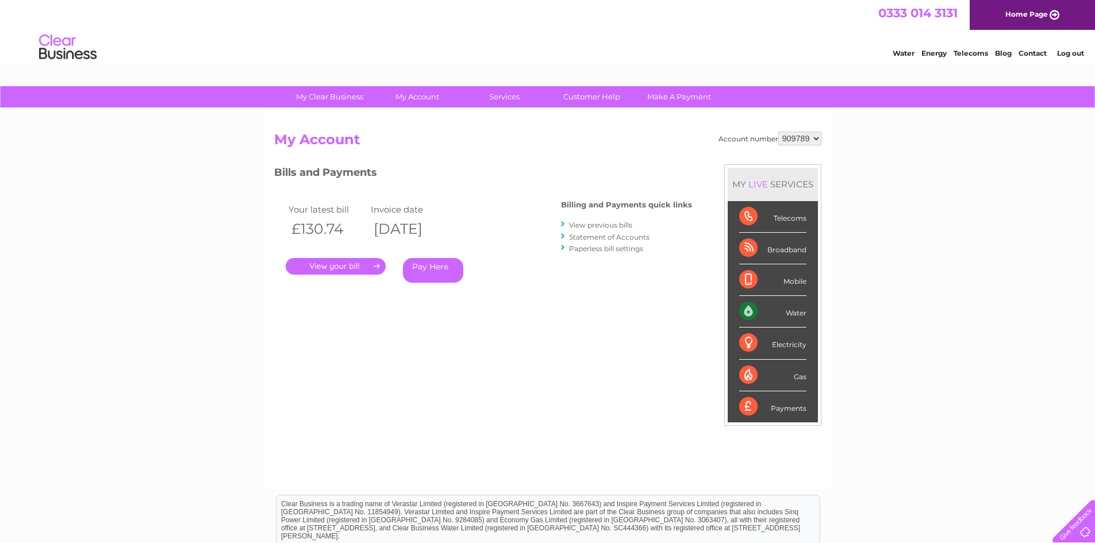
click at [600, 227] on link "View previous bills" at bounding box center [600, 225] width 63 height 9
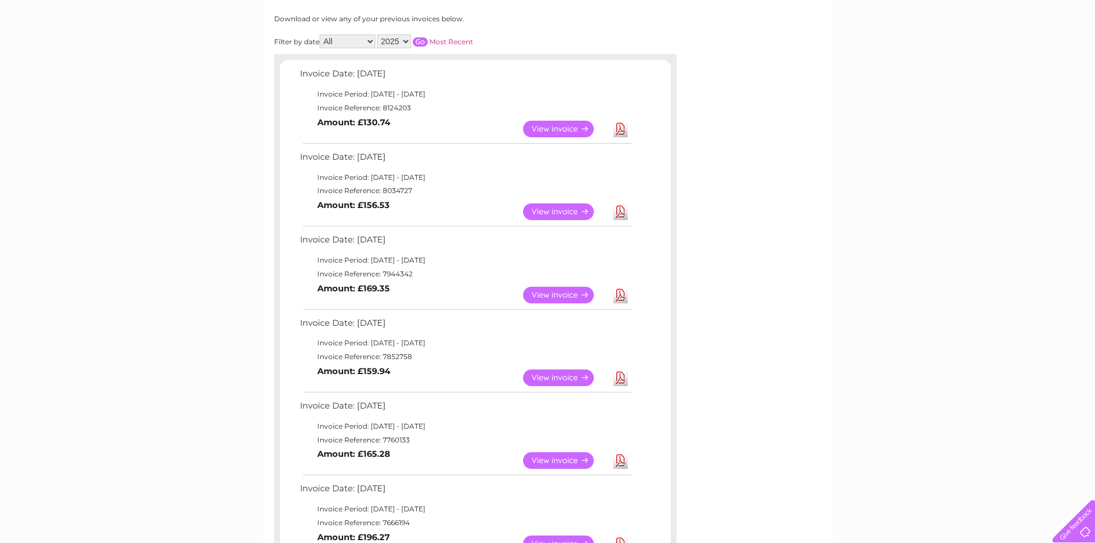
scroll to position [155, 0]
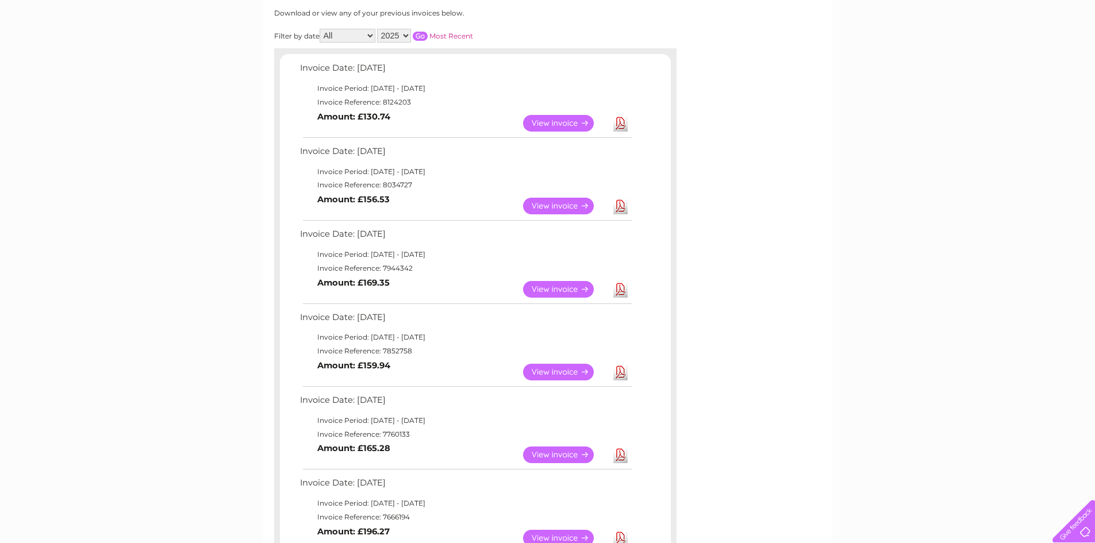
click at [550, 460] on link "View" at bounding box center [565, 454] width 84 height 17
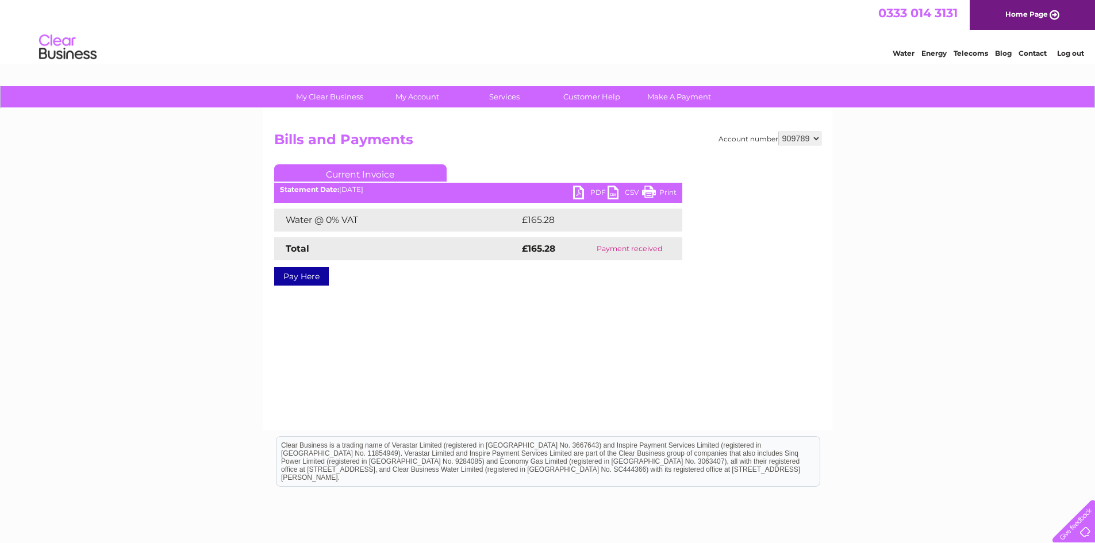
click at [593, 191] on link "PDF" at bounding box center [590, 194] width 34 height 17
click at [1052, 11] on link "Home Page" at bounding box center [1031, 15] width 125 height 30
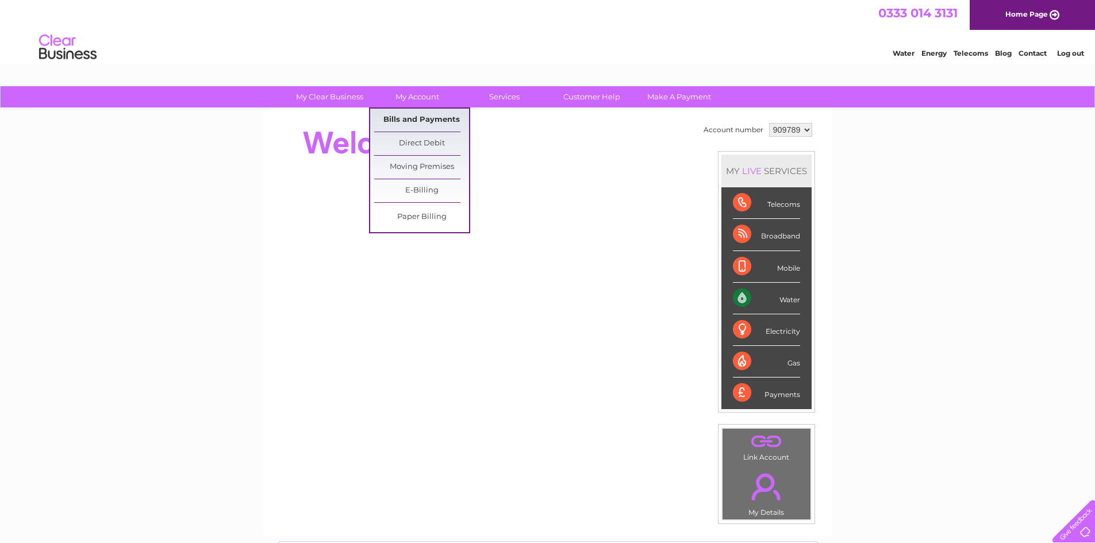
click at [429, 117] on link "Bills and Payments" at bounding box center [421, 120] width 95 height 23
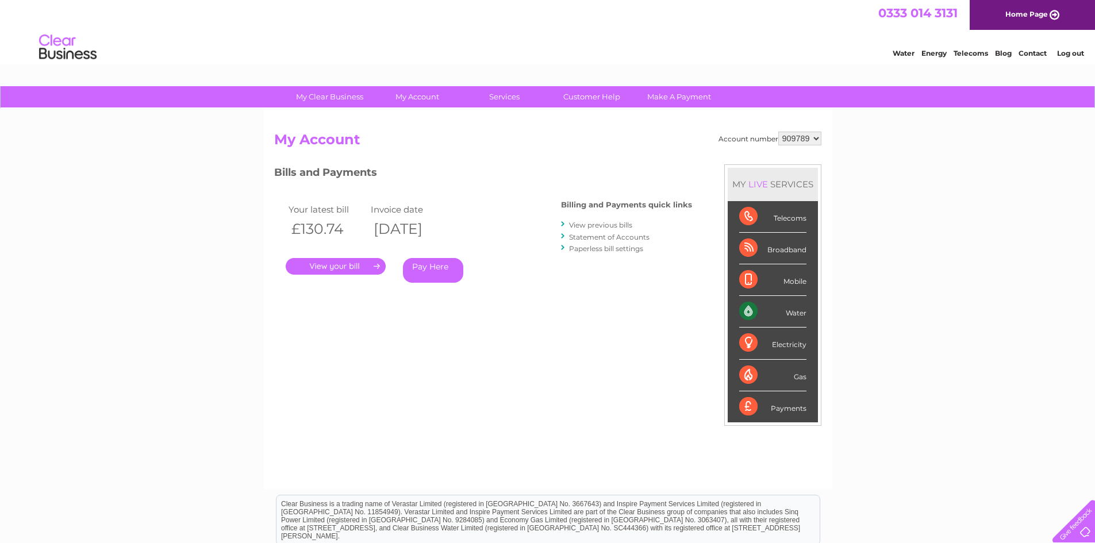
click at [621, 223] on link "View previous bills" at bounding box center [600, 225] width 63 height 9
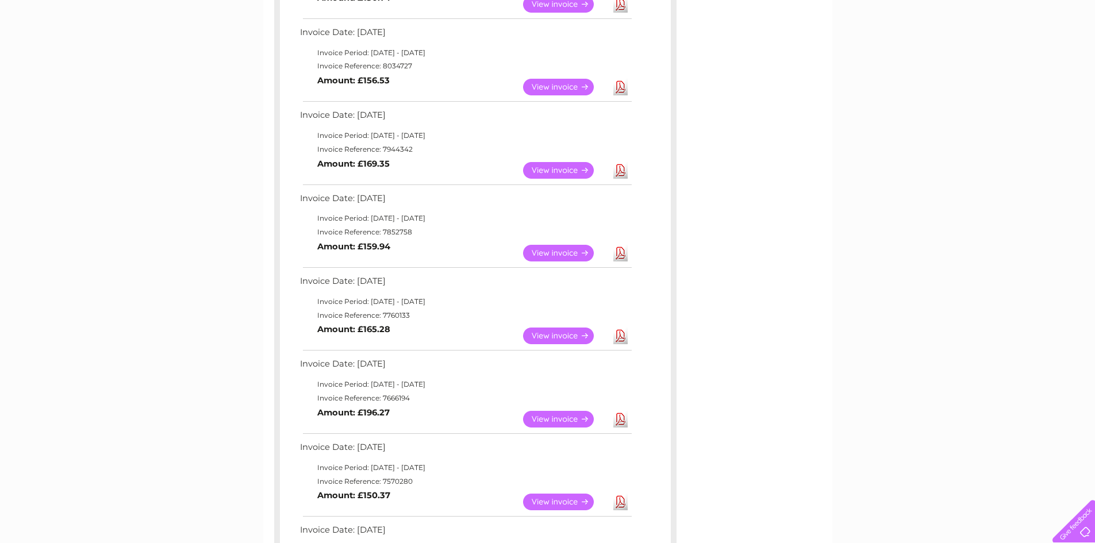
scroll to position [280, 0]
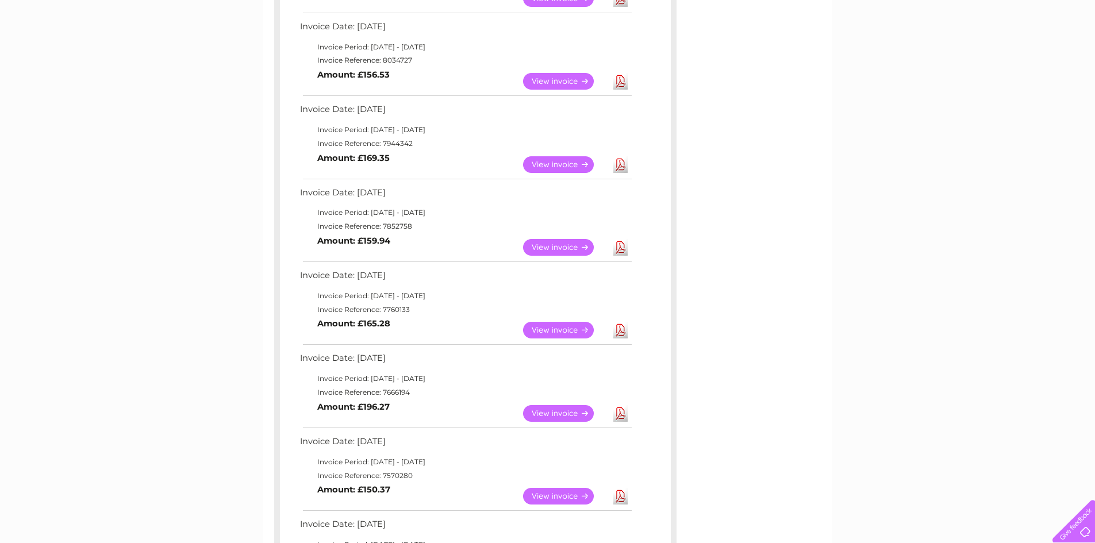
click at [565, 493] on link "View" at bounding box center [565, 496] width 84 height 17
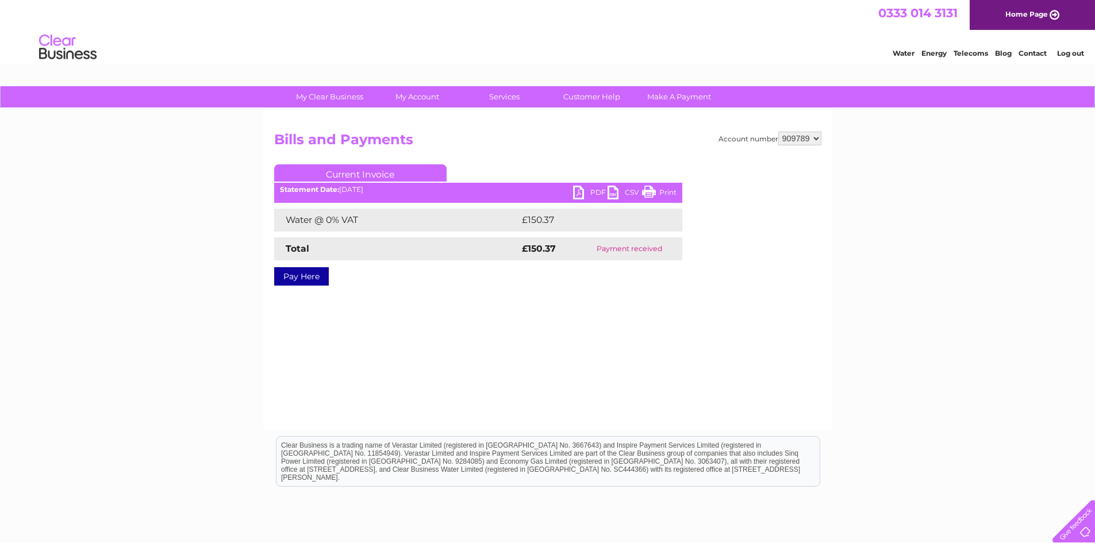
click at [581, 196] on link "PDF" at bounding box center [590, 194] width 34 height 17
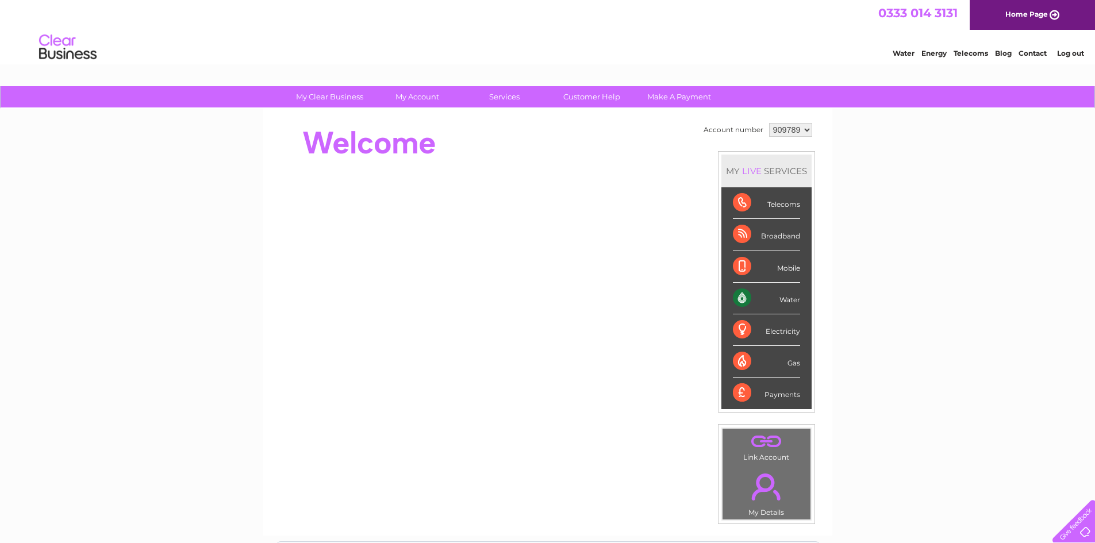
click at [1069, 51] on link "Log out" at bounding box center [1070, 53] width 27 height 9
